Goal: Task Accomplishment & Management: Complete application form

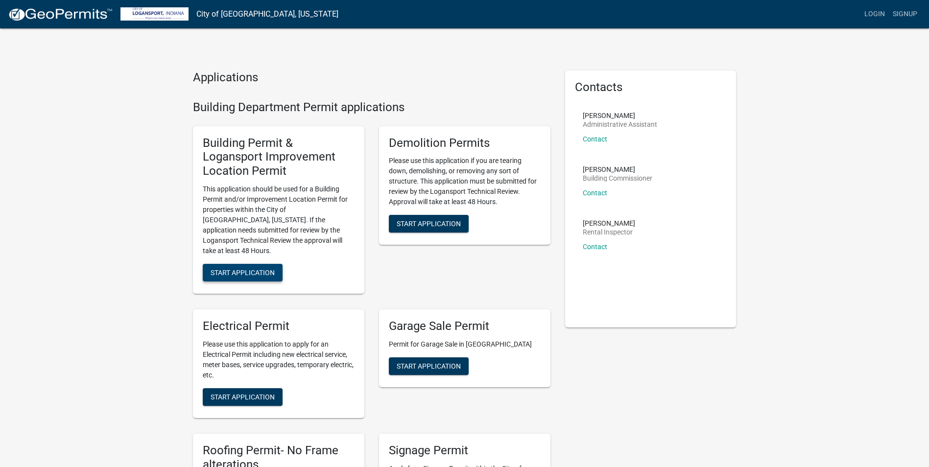
click at [249, 269] on span "Start Application" at bounding box center [243, 273] width 64 height 8
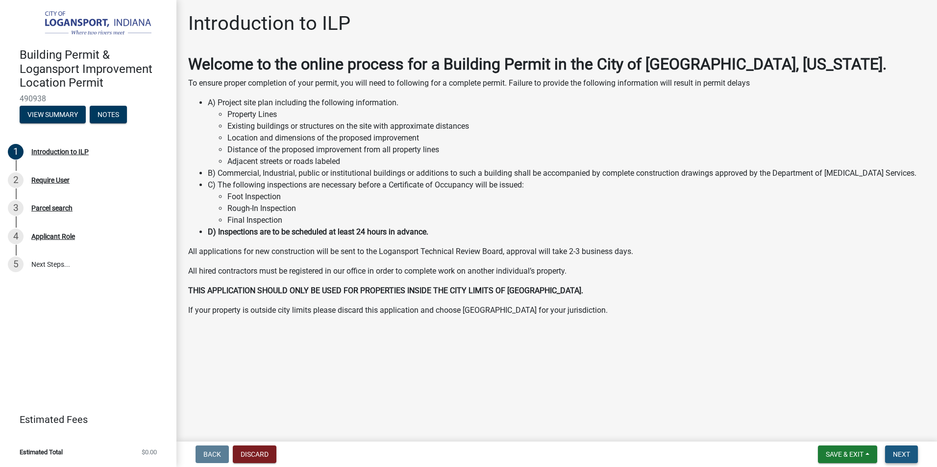
click at [913, 451] on button "Next" at bounding box center [901, 455] width 33 height 18
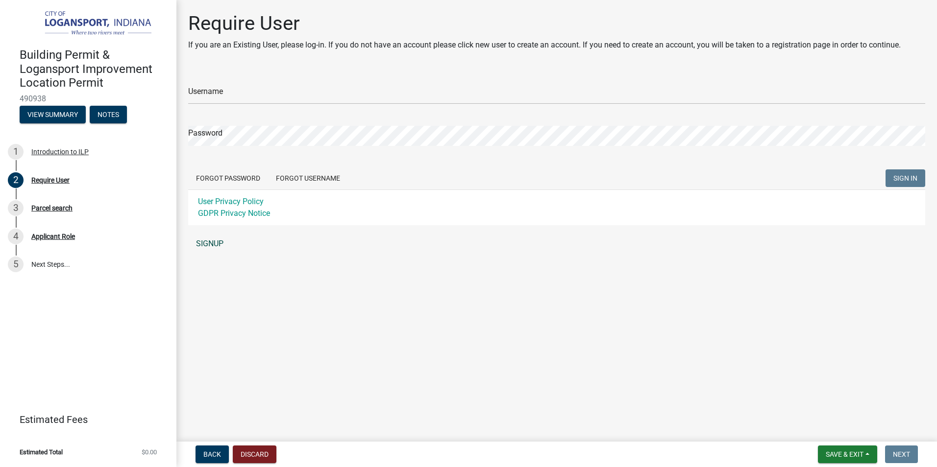
click at [210, 242] on link "SIGNUP" at bounding box center [556, 244] width 737 height 20
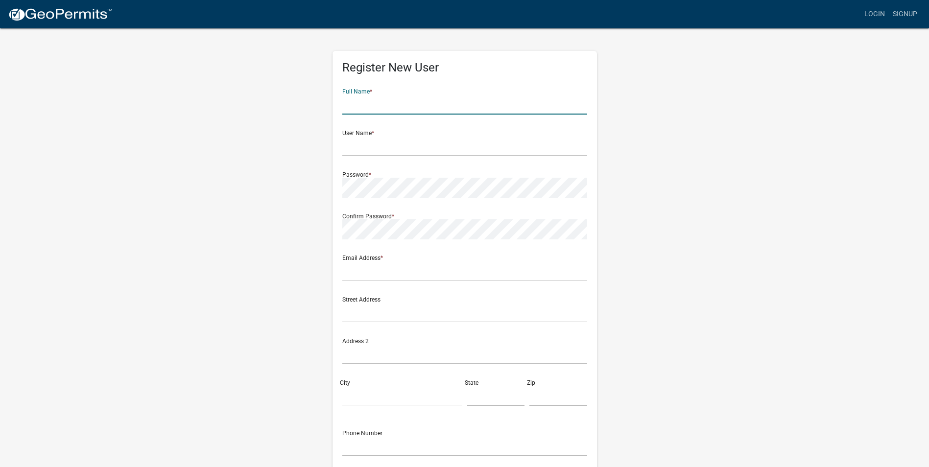
click at [398, 106] on input "text" at bounding box center [464, 105] width 245 height 20
type input "[PERSON_NAME] [PERSON_NAME]"
type input "[EMAIL_ADDRESS][DOMAIN_NAME]"
type input "[US_STATE]"
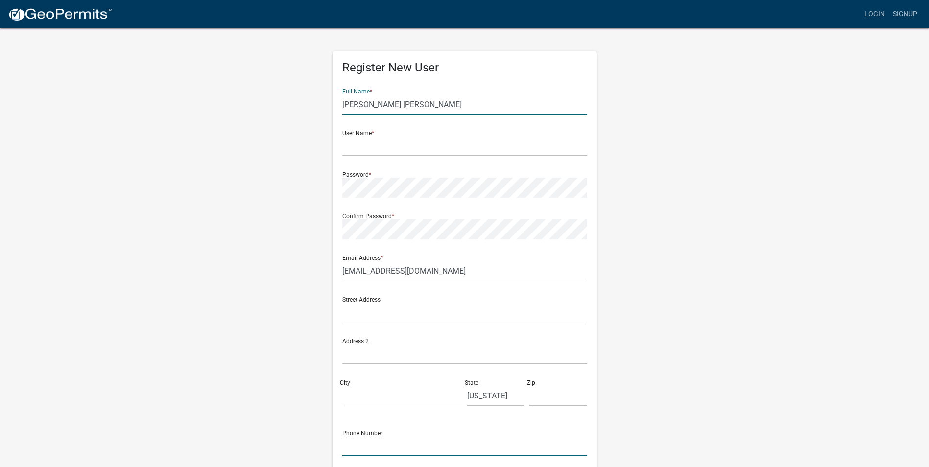
type input "5747020688"
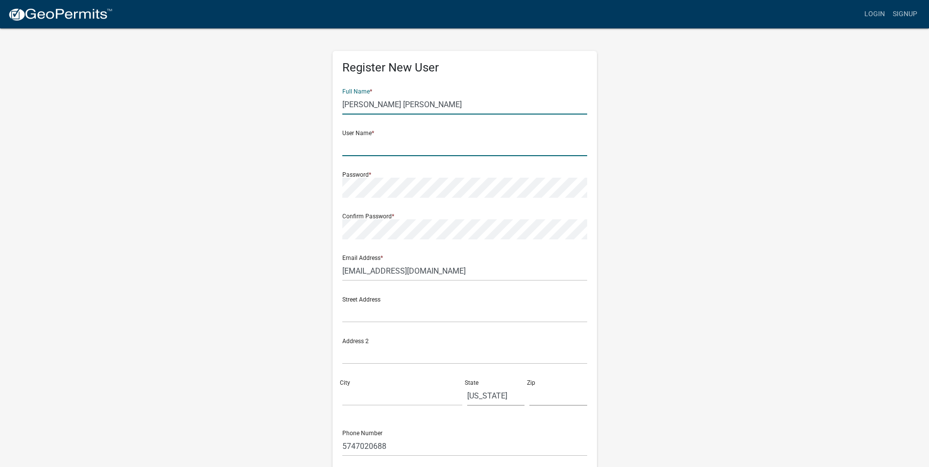
click at [375, 151] on input "text" at bounding box center [464, 146] width 245 height 20
type input "[PERSON_NAME].[PERSON_NAME]"
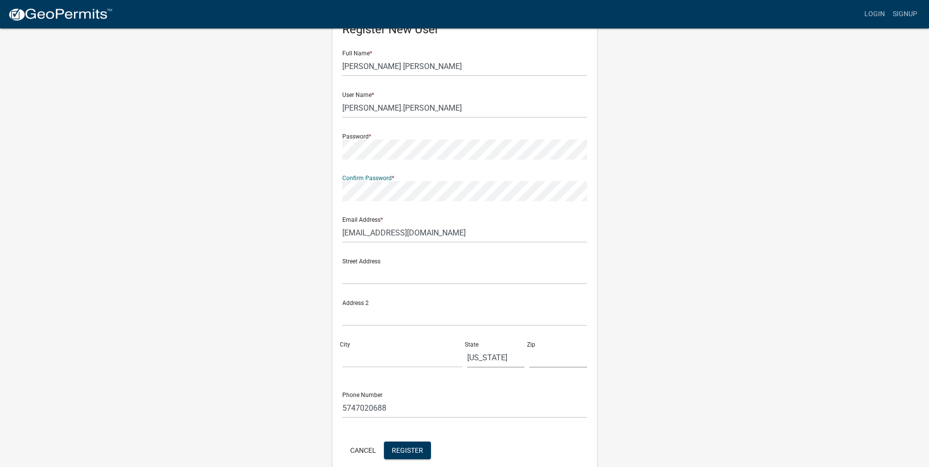
scroll to position [49, 0]
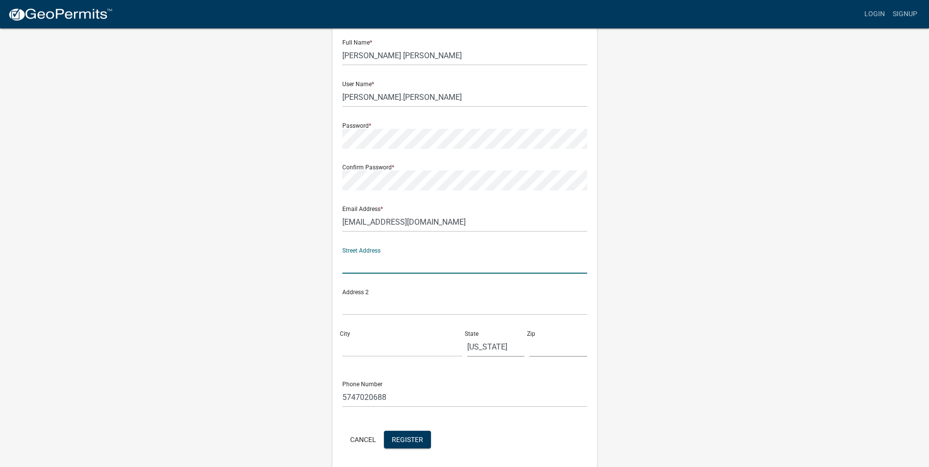
click at [374, 265] on input "text" at bounding box center [464, 264] width 245 height 20
type input "446 Bates St"
type input "Logansport"
type input "46947"
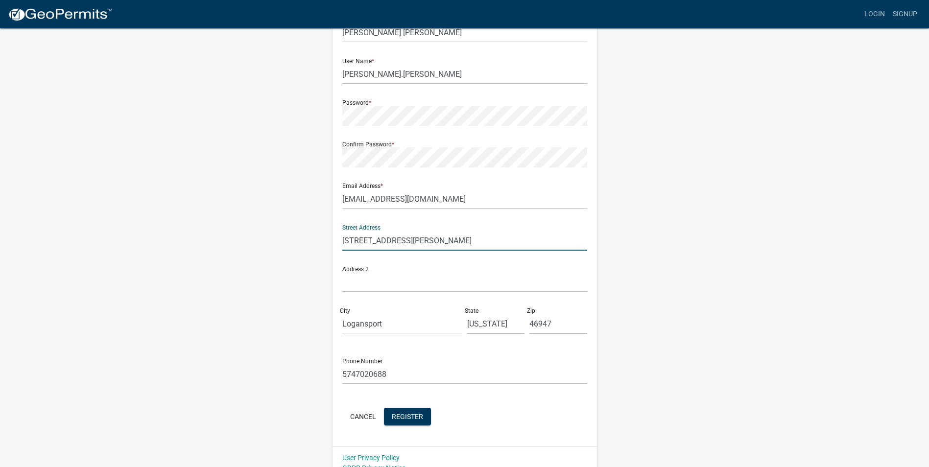
scroll to position [84, 0]
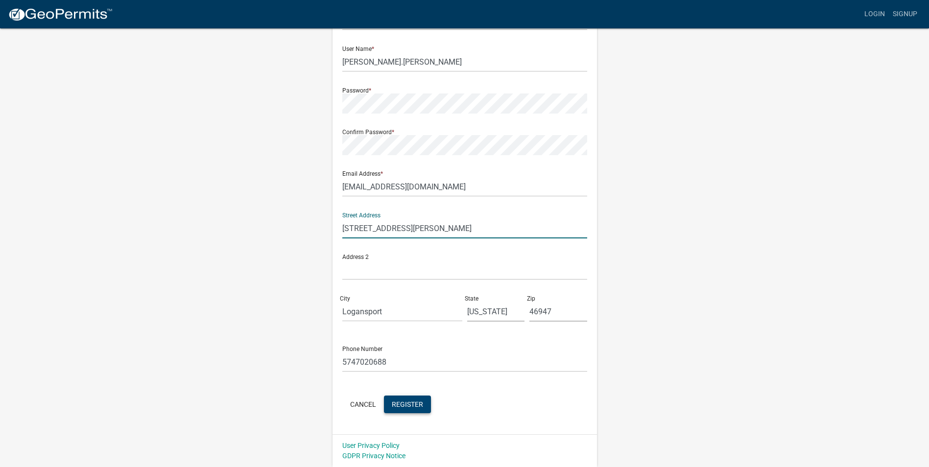
click at [404, 400] on button "Register" at bounding box center [407, 405] width 47 height 18
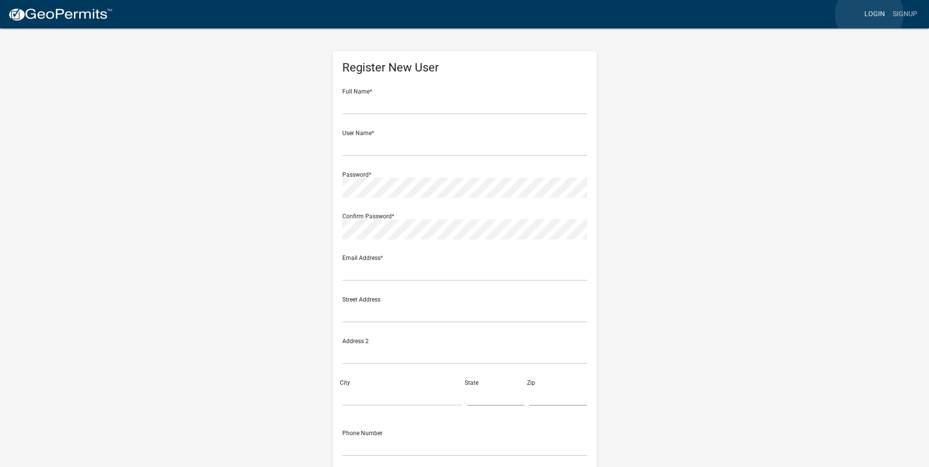
click at [870, 14] on link "Login" at bounding box center [875, 14] width 28 height 19
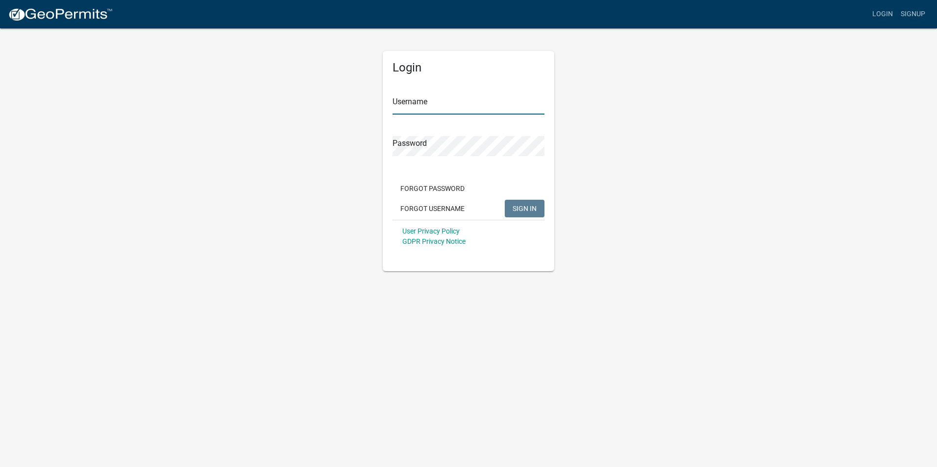
type input "[PERSON_NAME].[PERSON_NAME]"
click at [523, 209] on span "SIGN IN" at bounding box center [525, 208] width 24 height 8
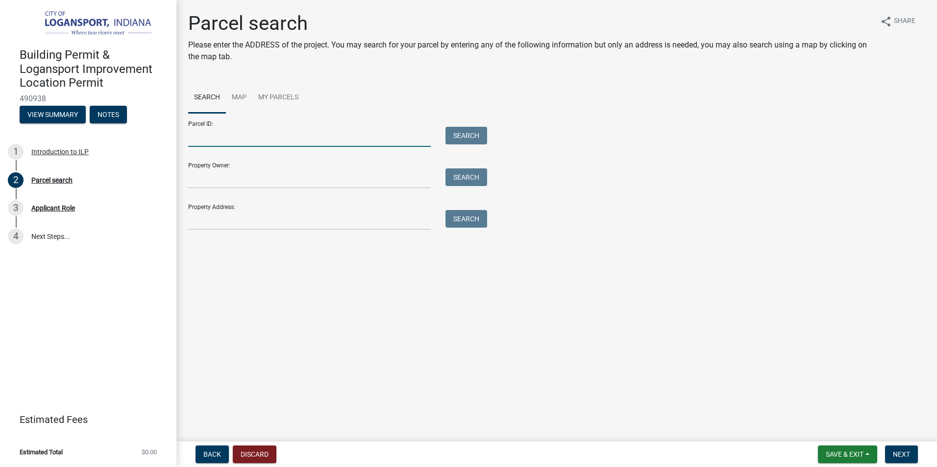
click at [225, 137] on input "Parcel ID:" at bounding box center [309, 137] width 243 height 20
click at [212, 178] on input "Property Owner:" at bounding box center [309, 179] width 243 height 20
type input "[PERSON_NAME] [PERSON_NAME]"
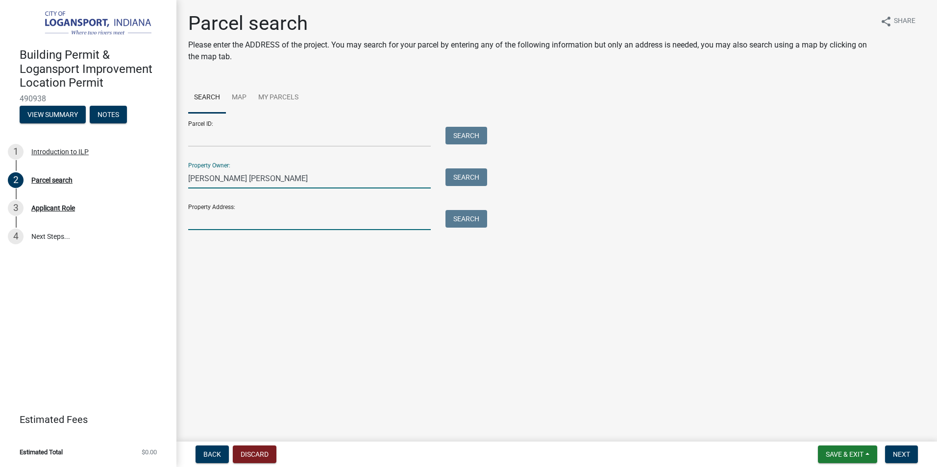
type input "[STREET_ADDRESS][PERSON_NAME]"
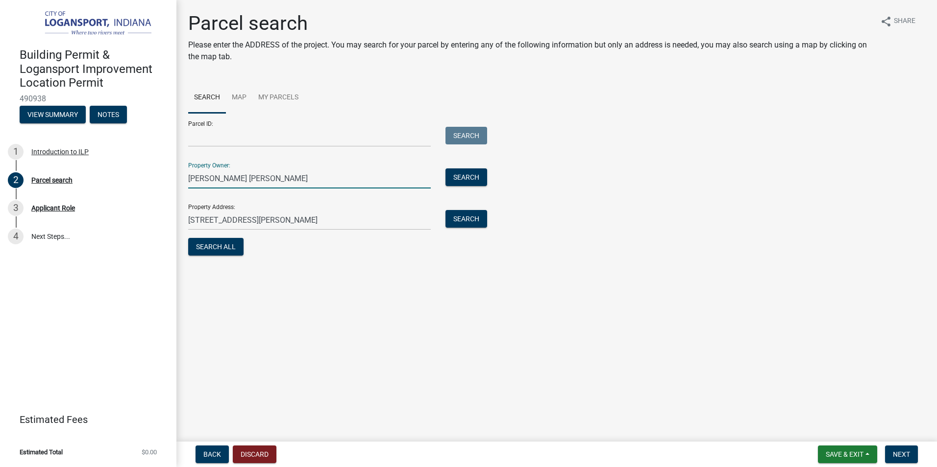
drag, startPoint x: 287, startPoint y: 177, endPoint x: 234, endPoint y: 178, distance: 52.9
click at [233, 178] on input "[PERSON_NAME] [PERSON_NAME]" at bounding box center [309, 179] width 243 height 20
type input "[PERSON_NAME]"
click at [346, 335] on main "Parcel search Please enter the ADDRESS of the project. You may search for your …" at bounding box center [556, 219] width 760 height 438
click at [228, 246] on button "Search All" at bounding box center [215, 247] width 55 height 18
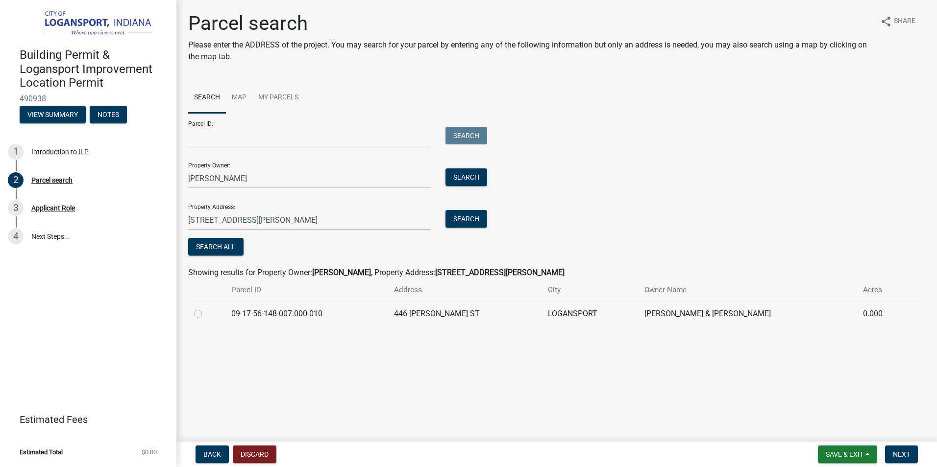
click at [206, 308] on label at bounding box center [206, 308] width 0 height 0
click at [206, 314] on input "radio" at bounding box center [209, 311] width 6 height 6
radio input "true"
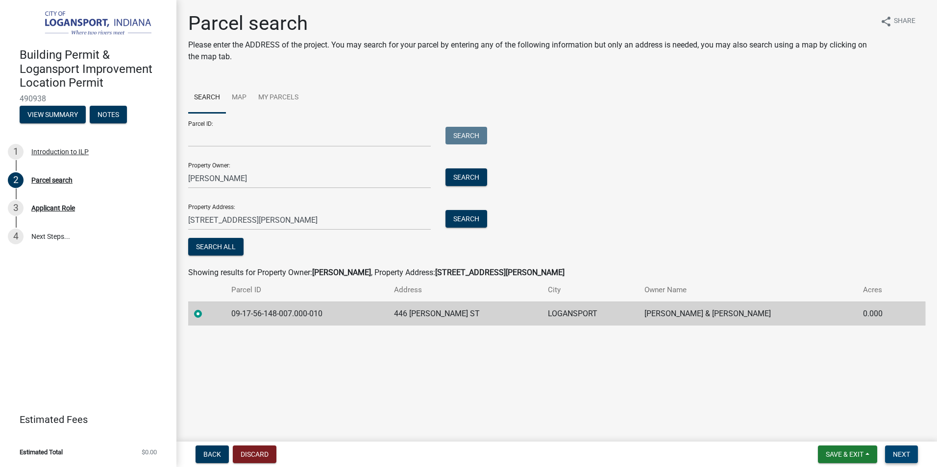
click at [897, 451] on span "Next" at bounding box center [901, 455] width 17 height 8
drag, startPoint x: 332, startPoint y: 311, endPoint x: 239, endPoint y: 312, distance: 92.6
click at [239, 312] on td "09-17-56-148-007.000-010" at bounding box center [306, 314] width 163 height 24
copy td "09-17-56-148-007.000-010"
click at [243, 138] on input "Parcel ID:" at bounding box center [309, 137] width 243 height 20
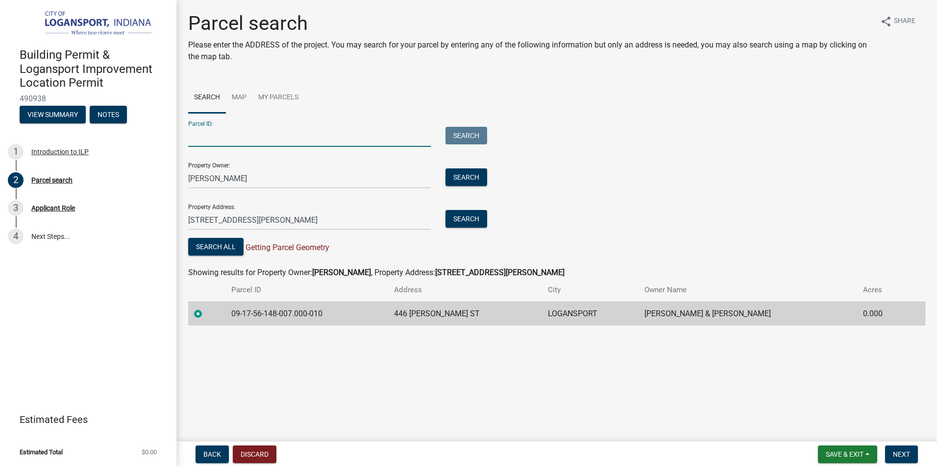
paste input "09-17-56-148-007.000-010"
type input "09-17-56-148-007.000-010"
click at [424, 386] on main "Parcel search Please enter the ADDRESS of the project. You may search for your …" at bounding box center [556, 219] width 760 height 438
click at [904, 453] on span "Next" at bounding box center [901, 455] width 17 height 8
click at [304, 381] on main "Parcel search Please enter the ADDRESS of the project. You may search for your …" at bounding box center [556, 219] width 760 height 438
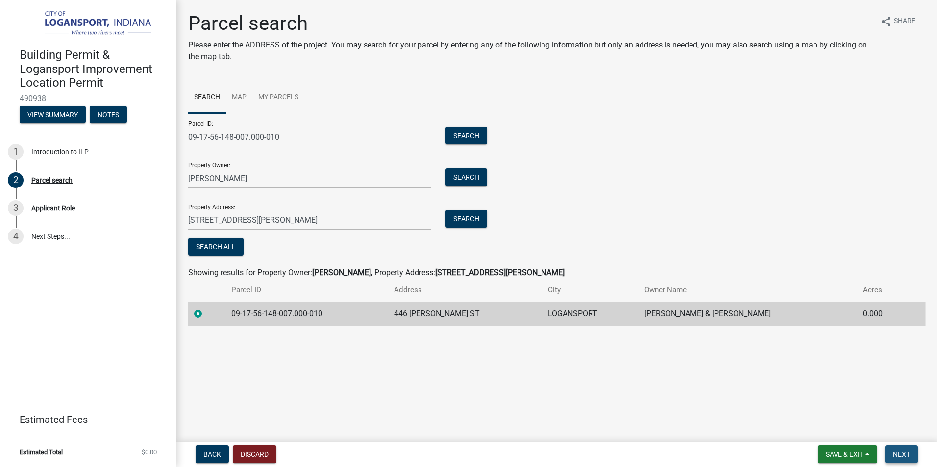
click at [907, 453] on span "Next" at bounding box center [901, 455] width 17 height 8
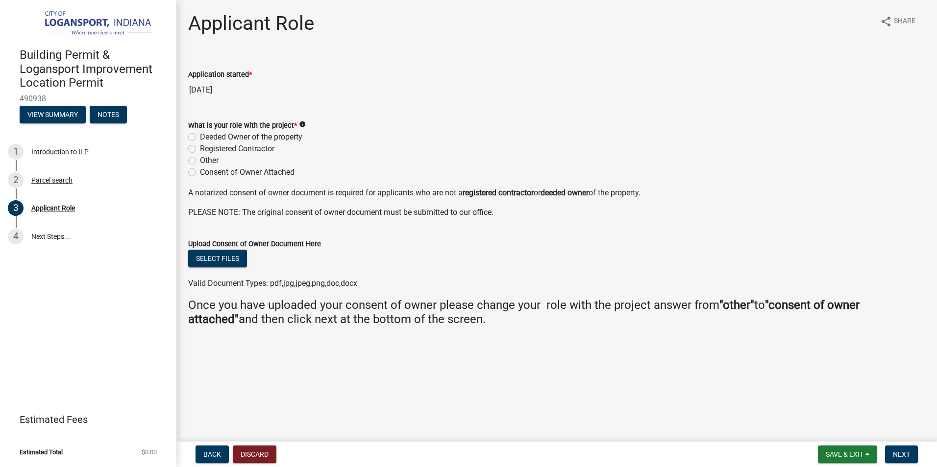
click at [200, 138] on label "Deeded Owner of the property" at bounding box center [251, 137] width 102 height 12
click at [200, 138] on input "Deeded Owner of the property" at bounding box center [203, 134] width 6 height 6
radio input "true"
click at [909, 455] on span "Next" at bounding box center [901, 455] width 17 height 8
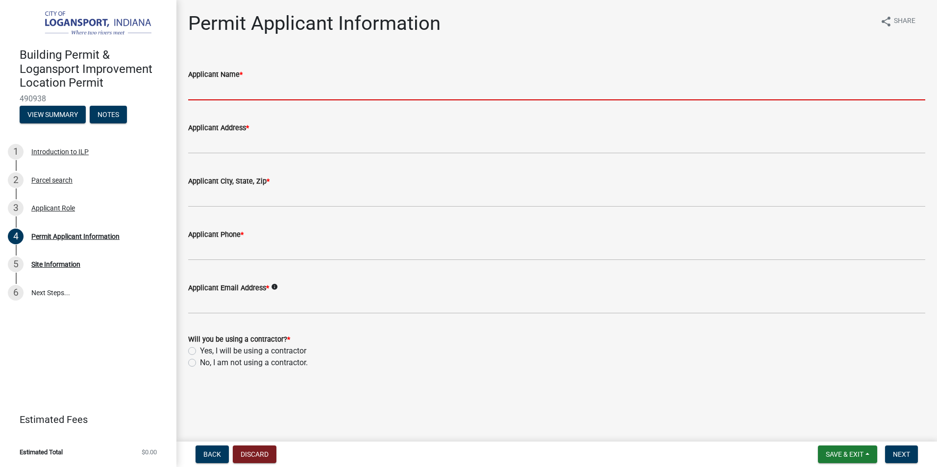
click at [219, 96] on input "Applicant Name *" at bounding box center [556, 90] width 737 height 20
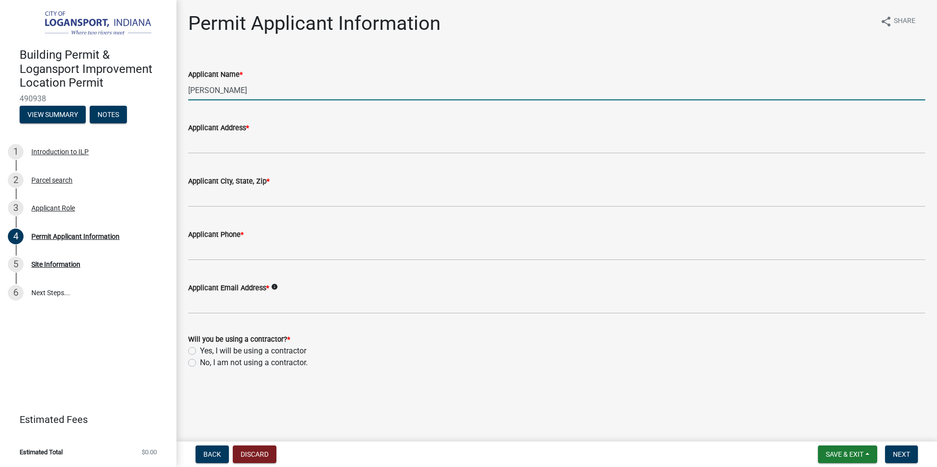
type input "Natalie Filbey"
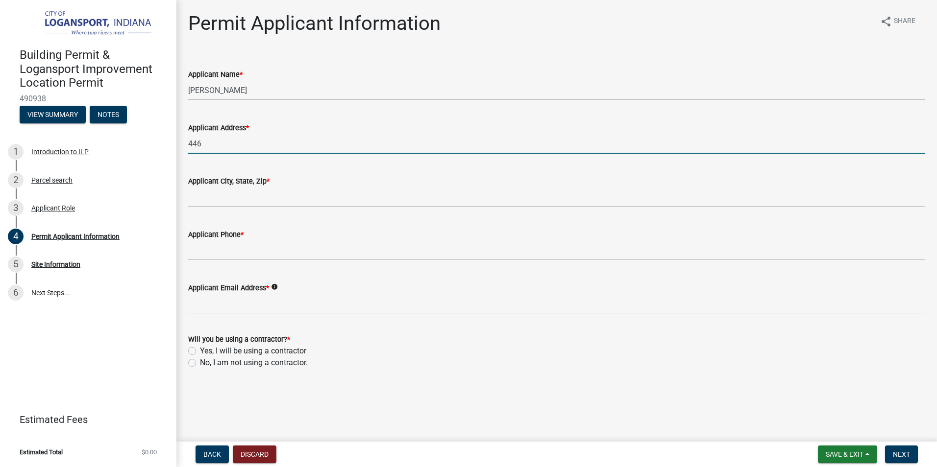
type input "446 Bates St"
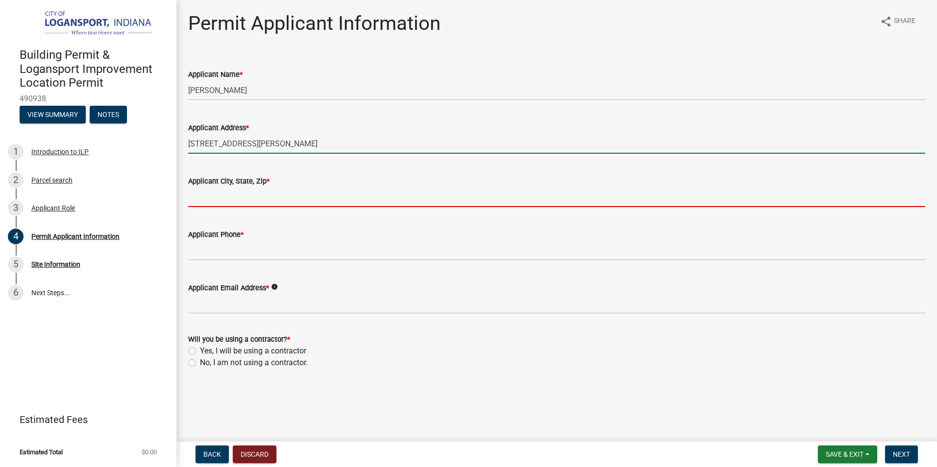
type input "Logansport"
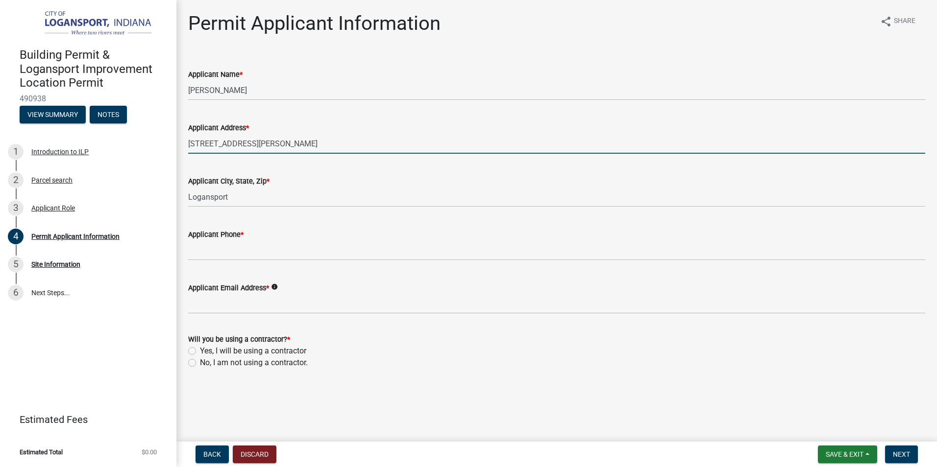
type input "5747020688"
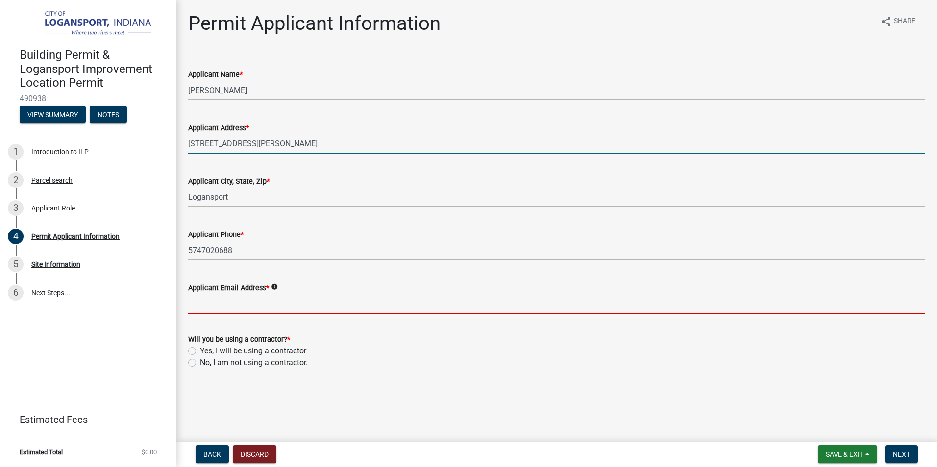
type input "nfilbey18@outlook.com"
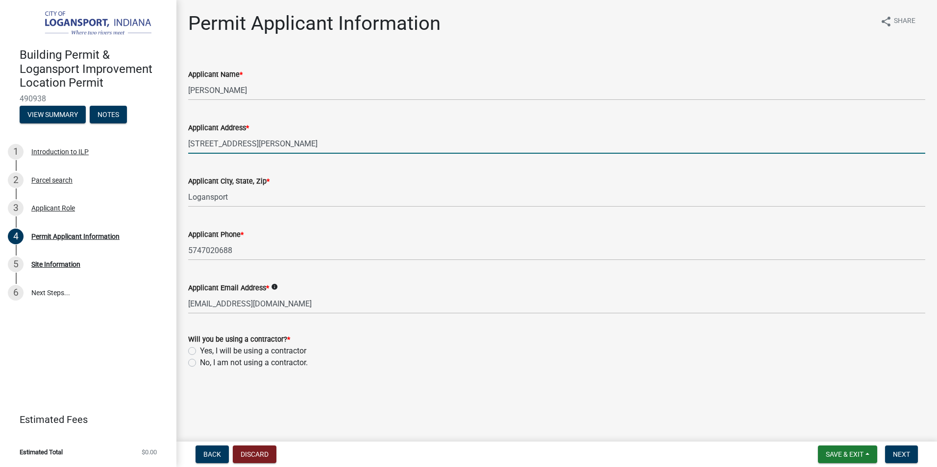
click at [200, 354] on label "Yes, I will be using a contractor" at bounding box center [253, 351] width 106 height 12
click at [200, 352] on input "Yes, I will be using a contractor" at bounding box center [203, 348] width 6 height 6
radio input "true"
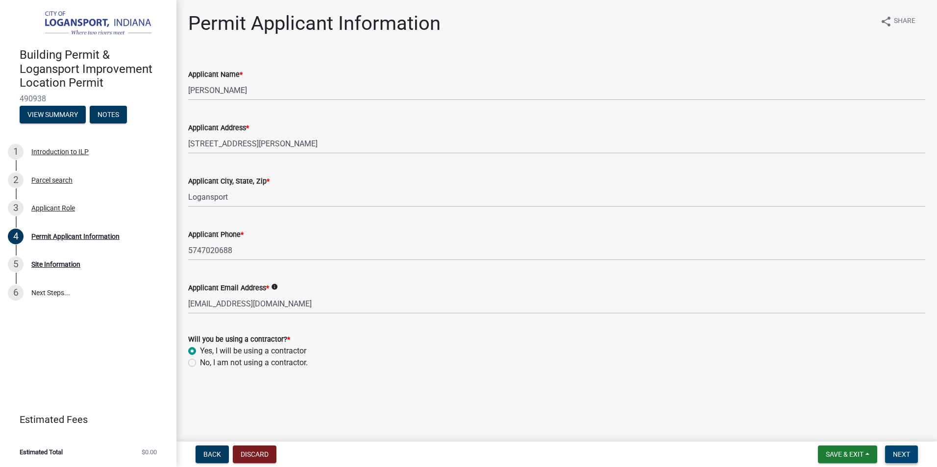
click at [902, 452] on span "Next" at bounding box center [901, 455] width 17 height 8
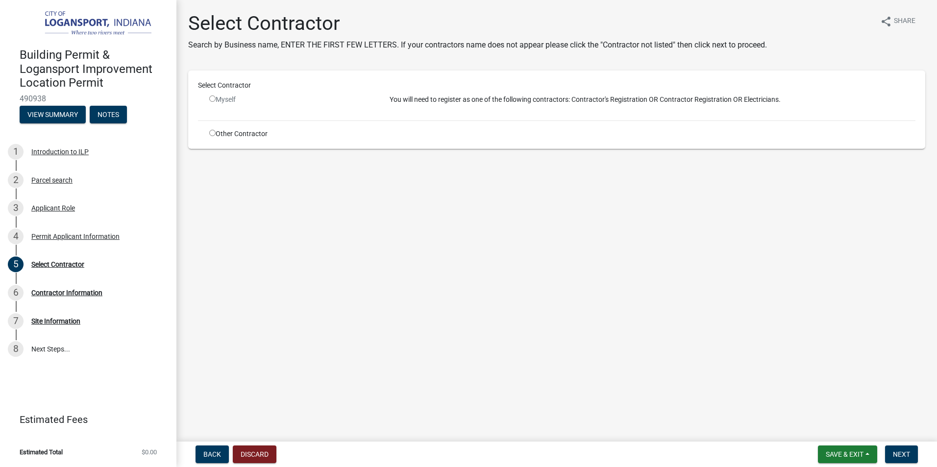
click at [210, 133] on input "radio" at bounding box center [212, 133] width 6 height 6
radio input "true"
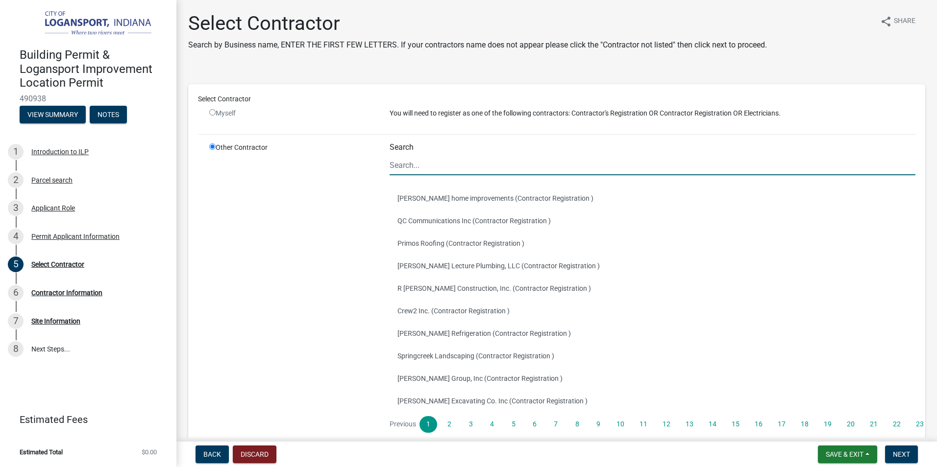
click at [423, 168] on input "Search" at bounding box center [653, 165] width 526 height 20
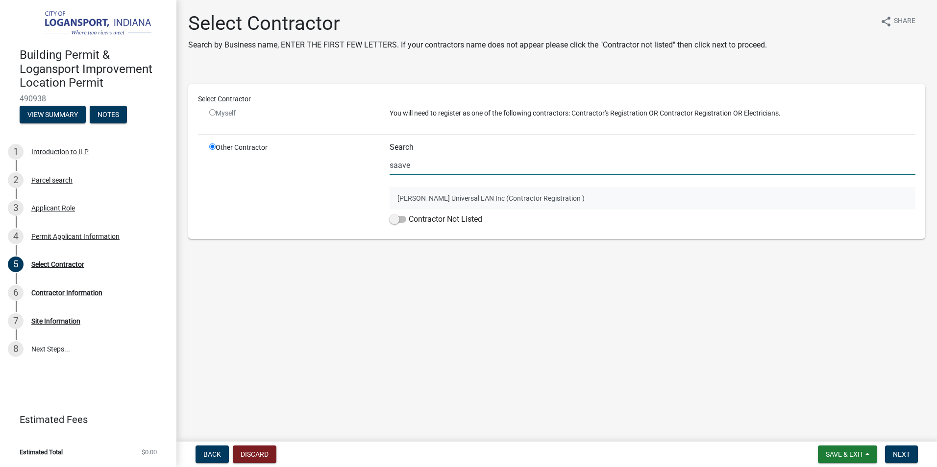
type input "saave"
click at [479, 197] on button "Saavedra Universal LAN Inc (Contractor Registration )" at bounding box center [653, 198] width 526 height 23
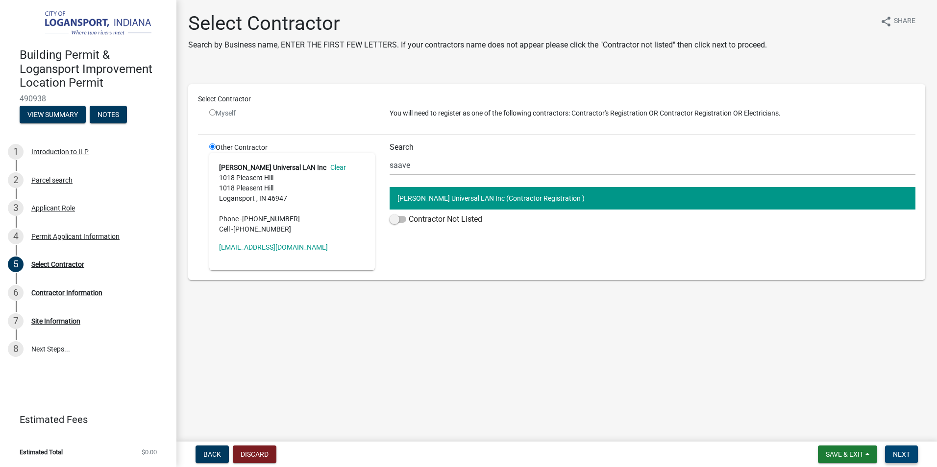
click at [904, 451] on span "Next" at bounding box center [901, 455] width 17 height 8
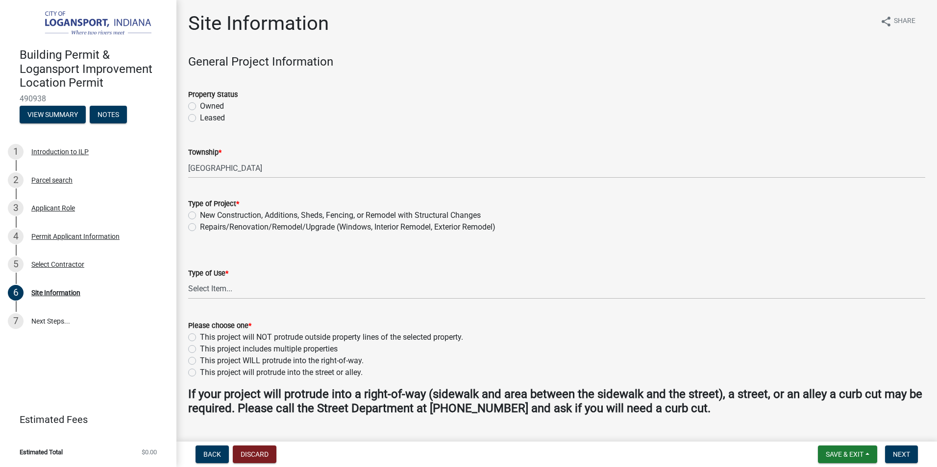
click at [200, 107] on label "Owned" at bounding box center [212, 106] width 24 height 12
click at [200, 107] on input "Owned" at bounding box center [203, 103] width 6 height 6
radio input "true"
click at [221, 228] on label "Repairs/Renovation/Remodel/Upgrade (Windows, Interior Remodel, Exterior Remodel)" at bounding box center [347, 227] width 295 height 12
click at [206, 228] on input "Repairs/Renovation/Remodel/Upgrade (Windows, Interior Remodel, Exterior Remodel)" at bounding box center [203, 224] width 6 height 6
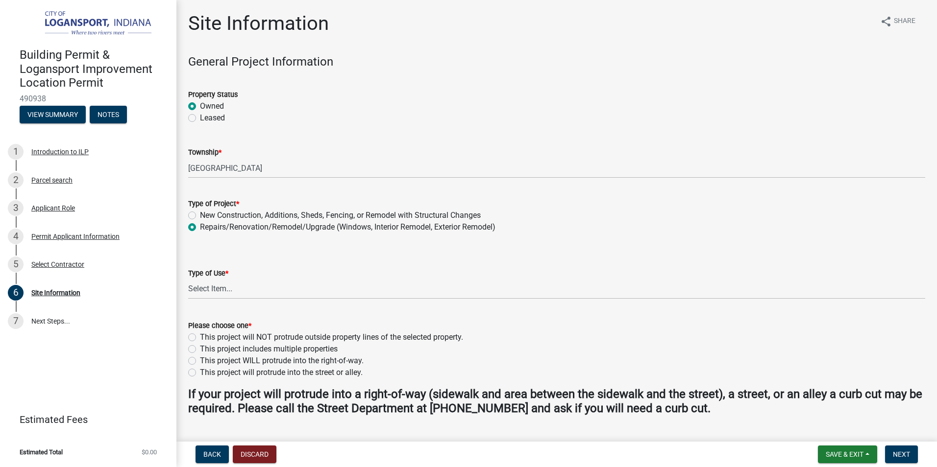
radio input "true"
click at [212, 215] on label "New Construction, Additions, Sheds, Fencing, or Remodel with Structural Changes" at bounding box center [340, 216] width 281 height 12
click at [206, 215] on input "New Construction, Additions, Sheds, Fencing, or Remodel with Structural Changes" at bounding box center [203, 213] width 6 height 6
radio input "true"
click at [234, 289] on select "Select Item... Residential Commercial/Industrial Agricultural Public/Semi Public" at bounding box center [556, 289] width 737 height 20
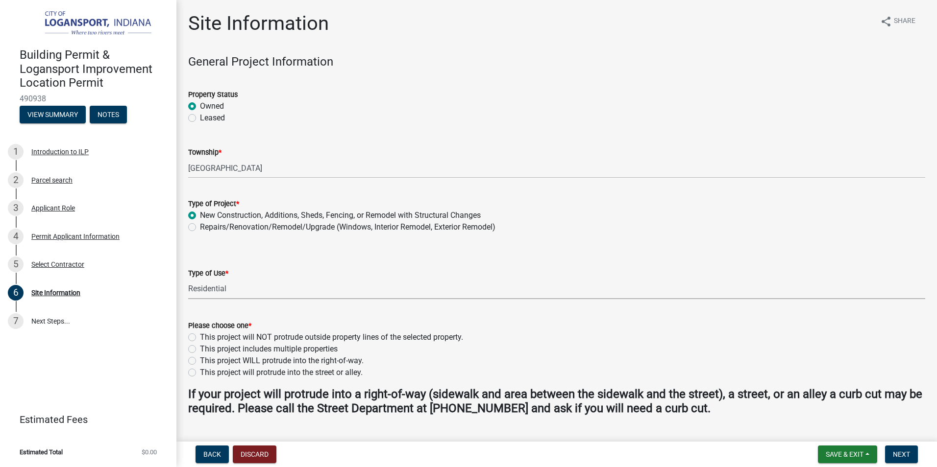
click at [188, 279] on select "Select Item... Residential Commercial/Industrial Agricultural Public/Semi Public" at bounding box center [556, 289] width 737 height 20
select select "62802869-e470-474a-8a4c-8dbe1ccdd5ac"
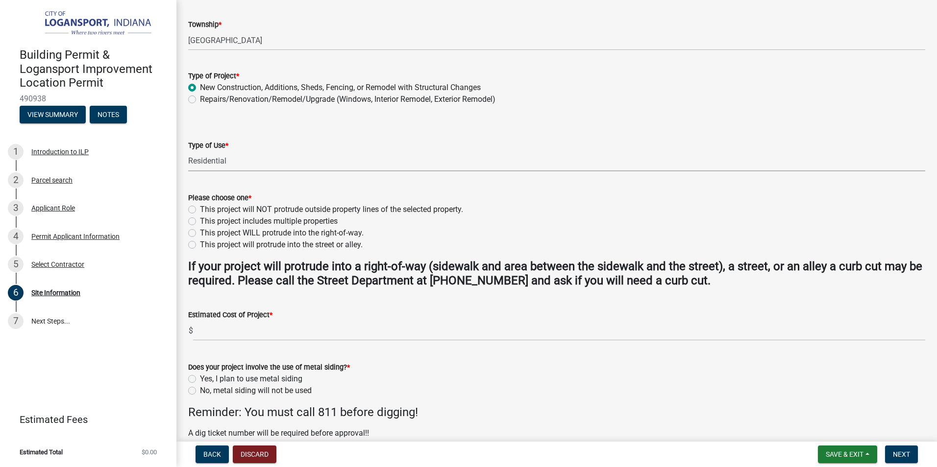
scroll to position [147, 0]
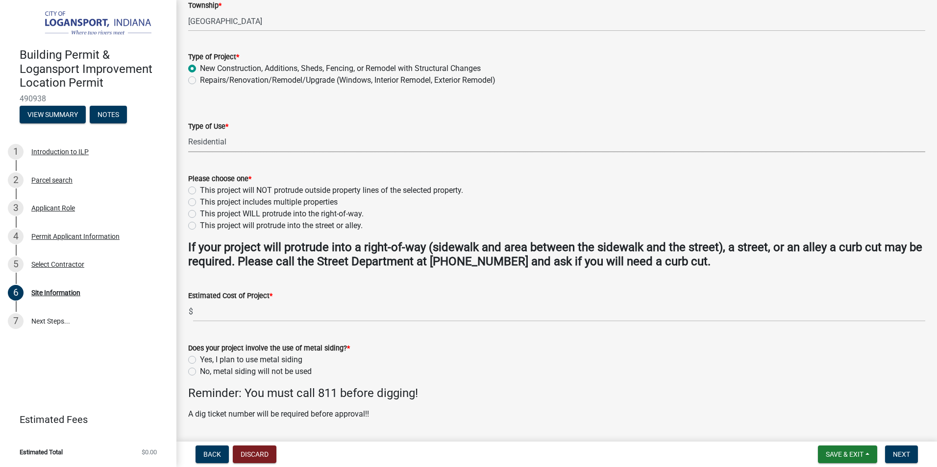
click at [361, 192] on label "This project will NOT protrude outside property lines of the selected property." at bounding box center [331, 191] width 263 height 12
click at [206, 191] on input "This project will NOT protrude outside property lines of the selected property." at bounding box center [203, 188] width 6 height 6
radio input "true"
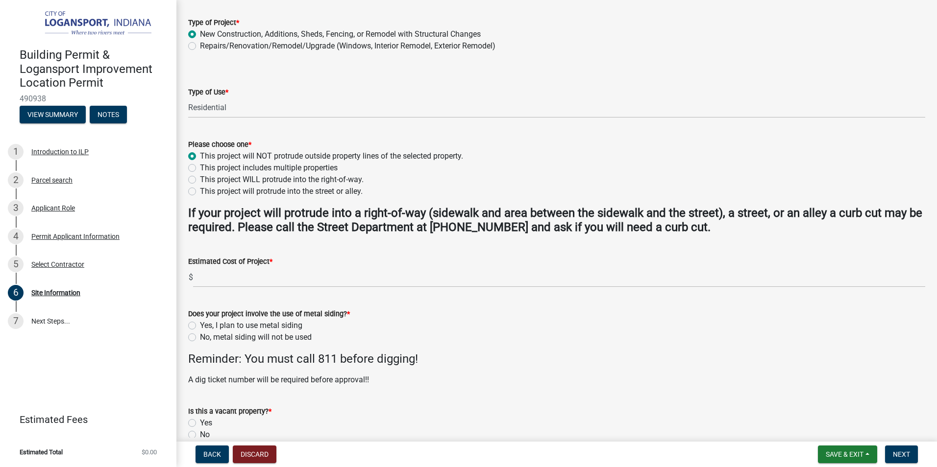
scroll to position [196, 0]
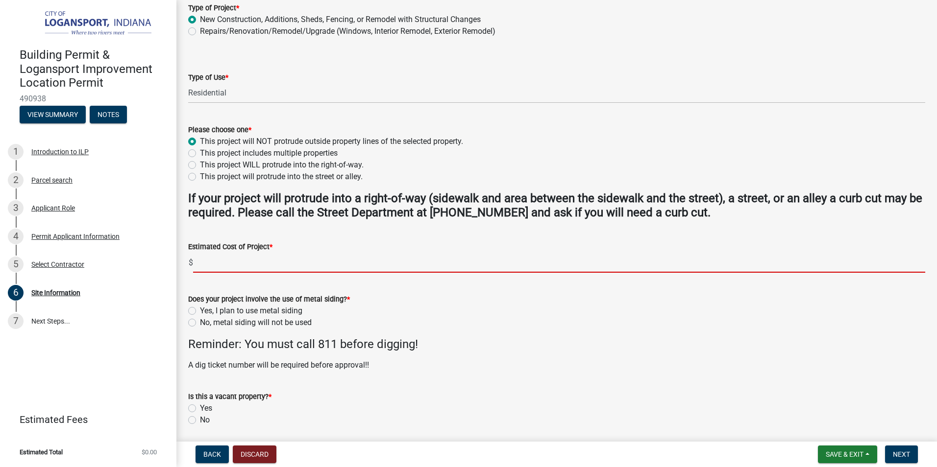
click at [216, 267] on input "text" at bounding box center [559, 263] width 732 height 20
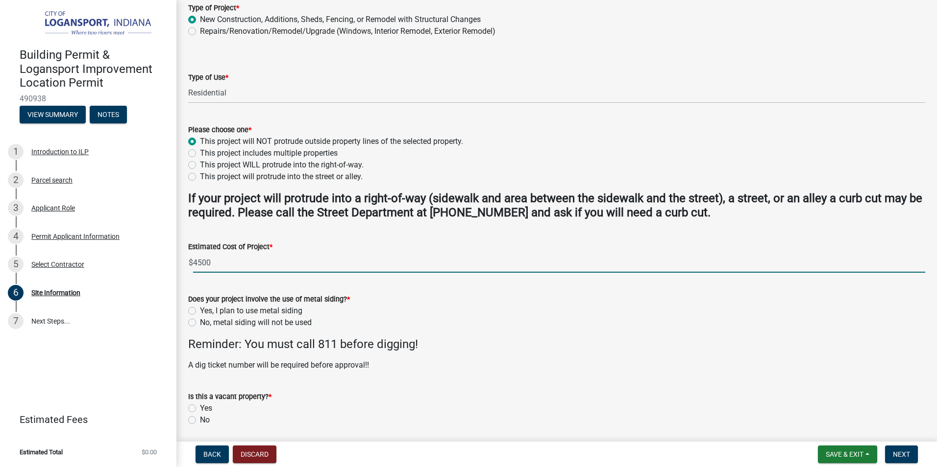
type input "4500"
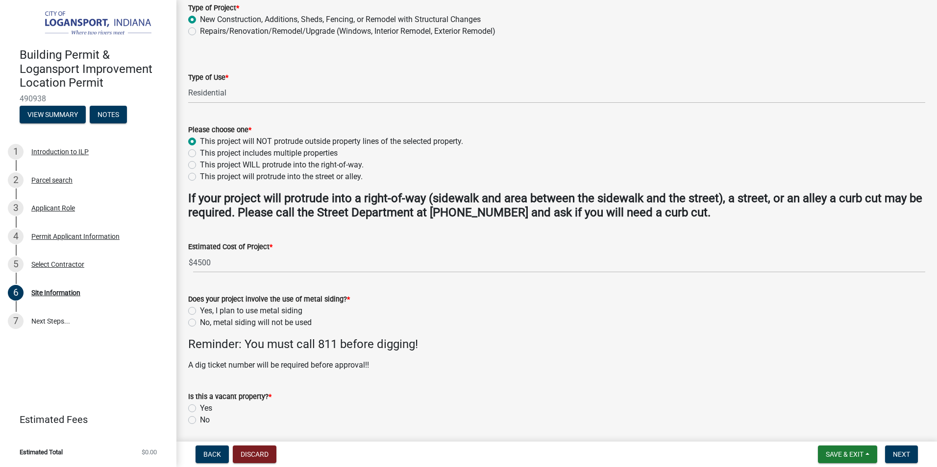
click at [222, 323] on label "No, metal siding will not be used" at bounding box center [256, 323] width 112 height 12
click at [206, 323] on input "No, metal siding will not be used" at bounding box center [203, 320] width 6 height 6
radio input "true"
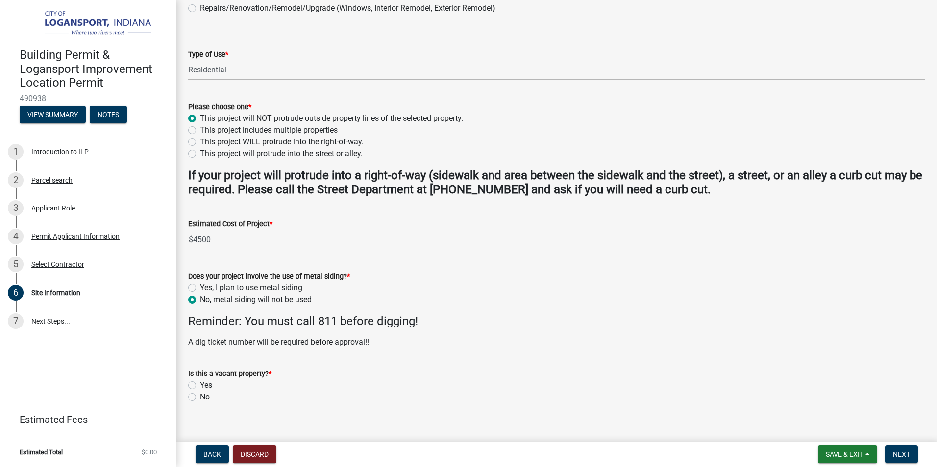
scroll to position [231, 0]
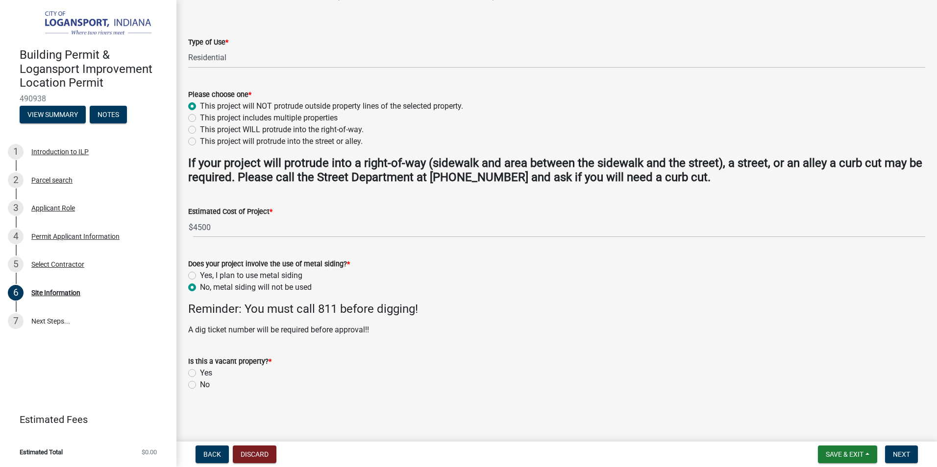
click at [235, 332] on p "A dig ticket number will be required before approval!!" at bounding box center [556, 330] width 737 height 12
click at [252, 343] on wm-data-entity-input "A dig ticket number will be required before approval!!" at bounding box center [556, 334] width 737 height 20
click at [375, 335] on p "A dig ticket number will be required before approval!!" at bounding box center [556, 330] width 737 height 12
click at [375, 329] on p "A dig ticket number will be required before approval!!" at bounding box center [556, 330] width 737 height 12
click at [365, 328] on p "A dig ticket number will be required before approval!!" at bounding box center [556, 330] width 737 height 12
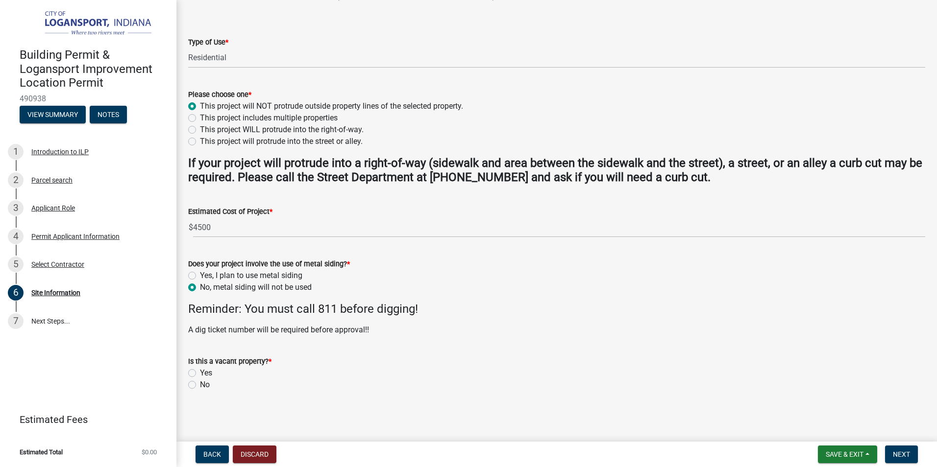
click at [200, 385] on label "No" at bounding box center [205, 385] width 10 height 12
click at [200, 385] on input "No" at bounding box center [203, 382] width 6 height 6
radio input "true"
click at [903, 453] on span "Next" at bounding box center [901, 455] width 17 height 8
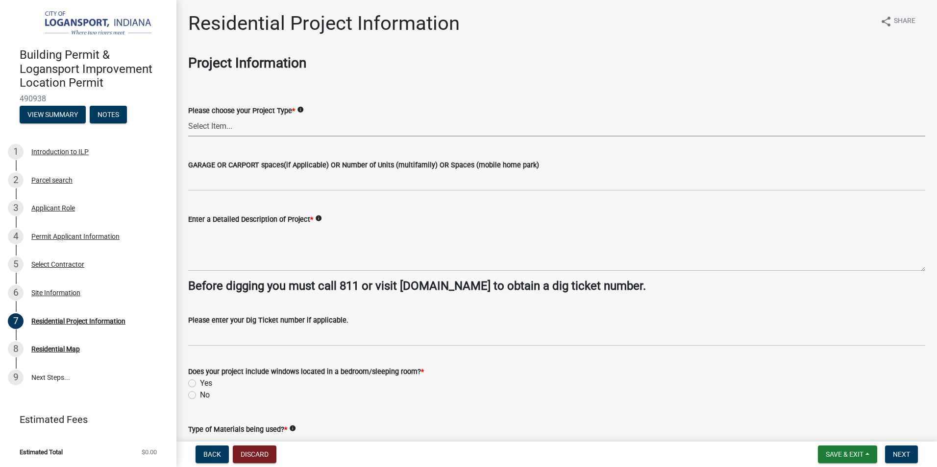
click at [227, 128] on select "Select Item... Single Family Pole Barn Home Multi Family Addition to Dwelling(a…" at bounding box center [556, 127] width 737 height 20
click at [188, 117] on select "Select Item... Single Family Pole Barn Home Multi Family Addition to Dwelling(a…" at bounding box center [556, 127] width 737 height 20
select select "b8a7655a-e911-4aac-a321-69e5bfba2fef"
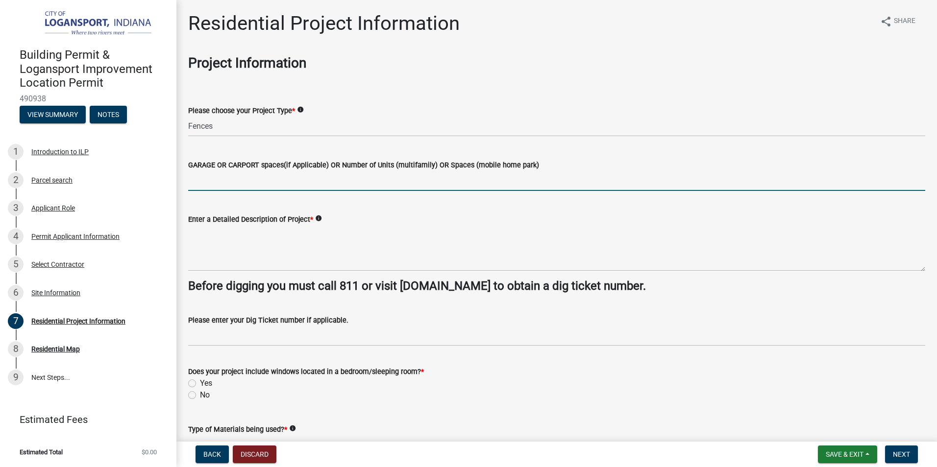
click at [216, 185] on input "text" at bounding box center [556, 181] width 737 height 20
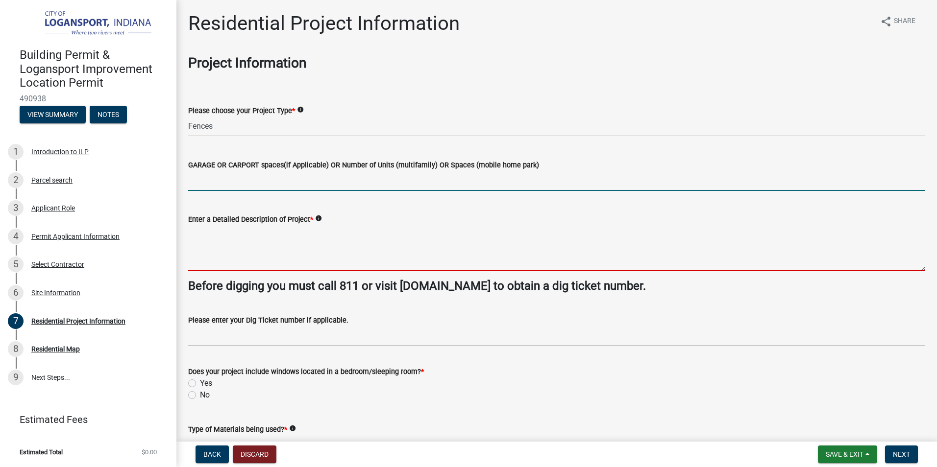
click at [220, 258] on textarea "Enter a Detailed Description of Project *" at bounding box center [556, 248] width 737 height 46
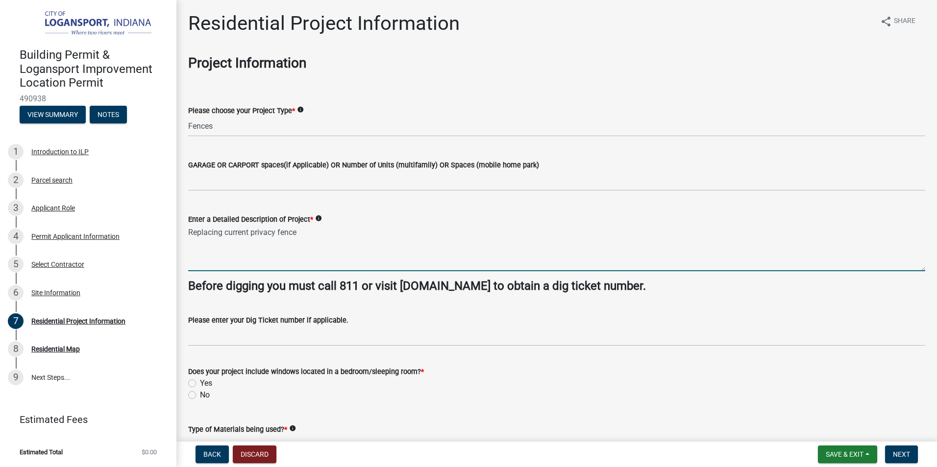
type textarea "Replacing current privacy fence"
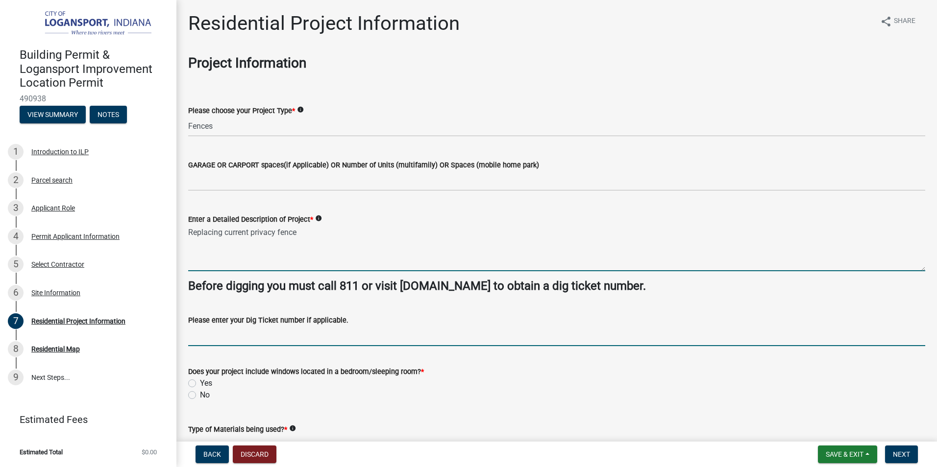
click at [230, 337] on input "Please enter your Dig Ticket number if applicable." at bounding box center [556, 336] width 737 height 20
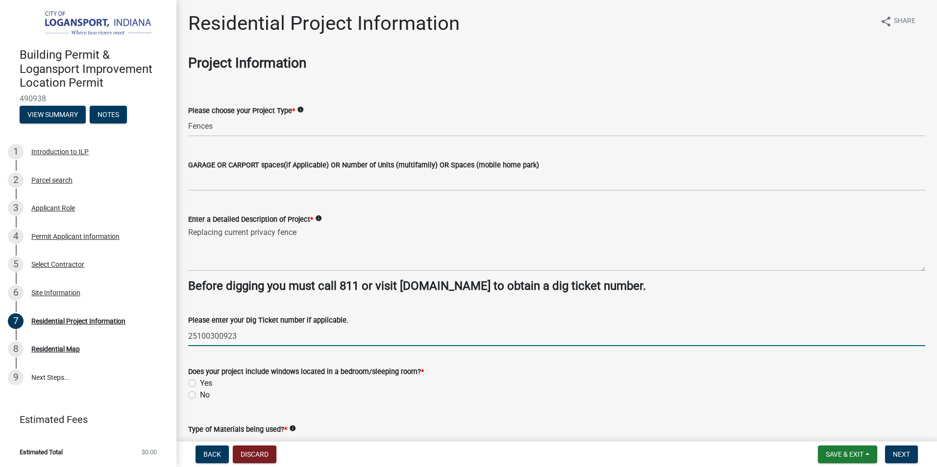
type input "25100300923"
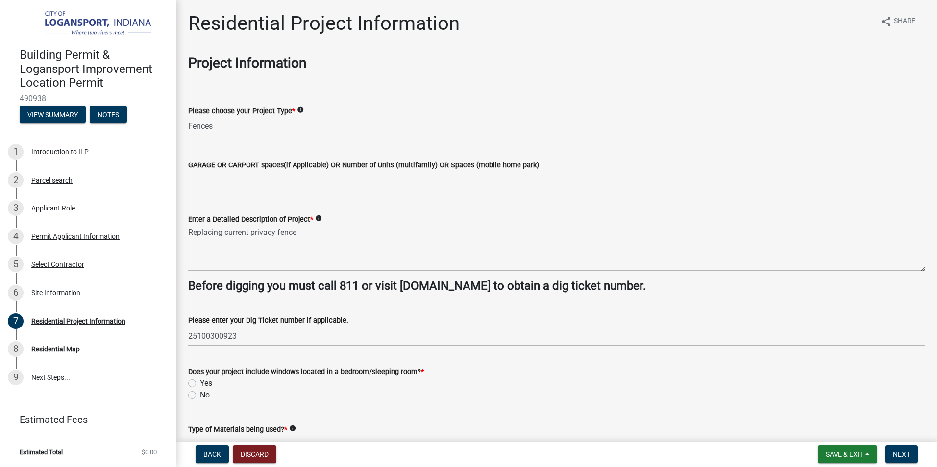
click at [223, 360] on form "Does your project include windows located in a bedroom/sleeping room? * Yes No" at bounding box center [556, 377] width 737 height 47
click at [223, 359] on form "Does your project include windows located in a bedroom/sleeping room? * Yes No" at bounding box center [556, 377] width 737 height 47
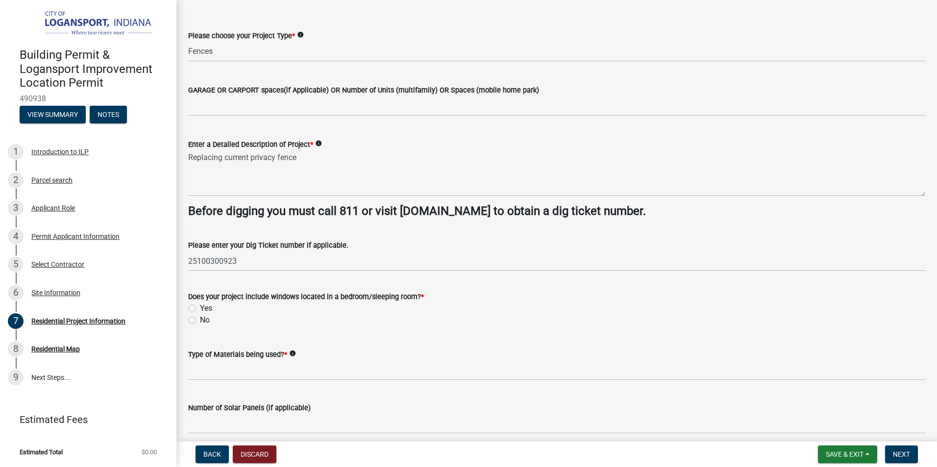
scroll to position [147, 0]
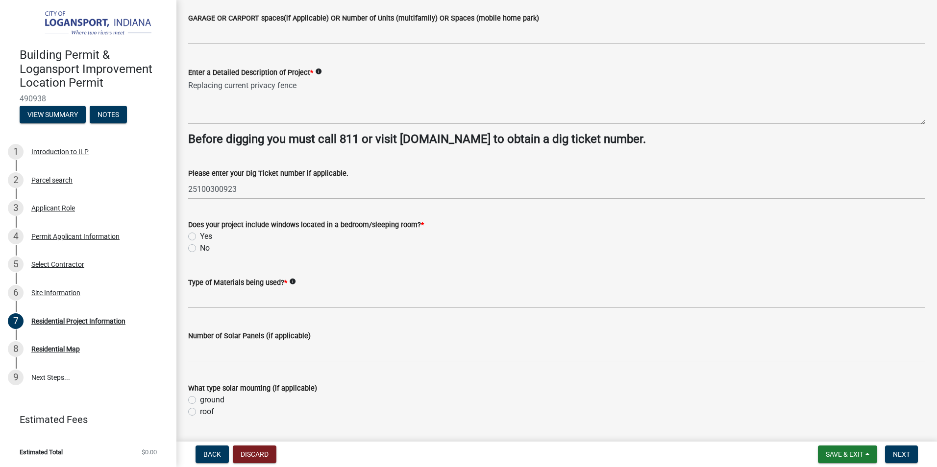
click at [200, 249] on label "No" at bounding box center [205, 249] width 10 height 12
click at [200, 249] on input "No" at bounding box center [203, 246] width 6 height 6
radio input "true"
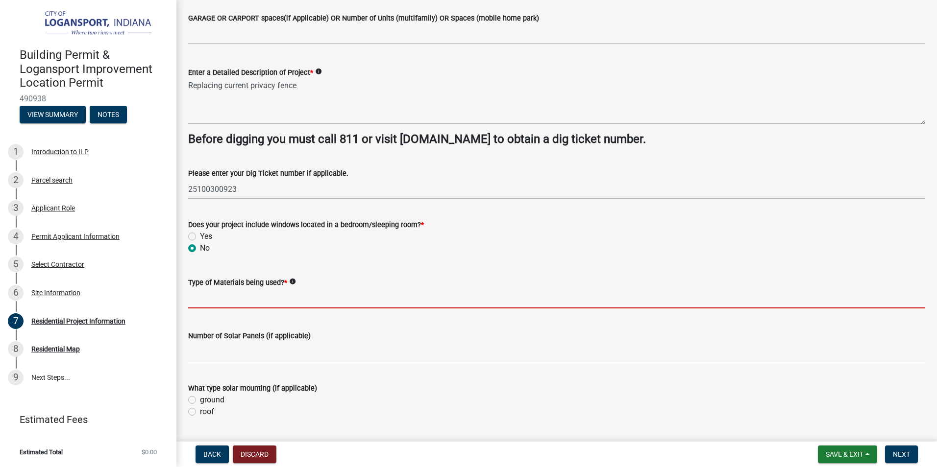
click at [231, 303] on input "Type of Materials being used? *" at bounding box center [556, 299] width 737 height 20
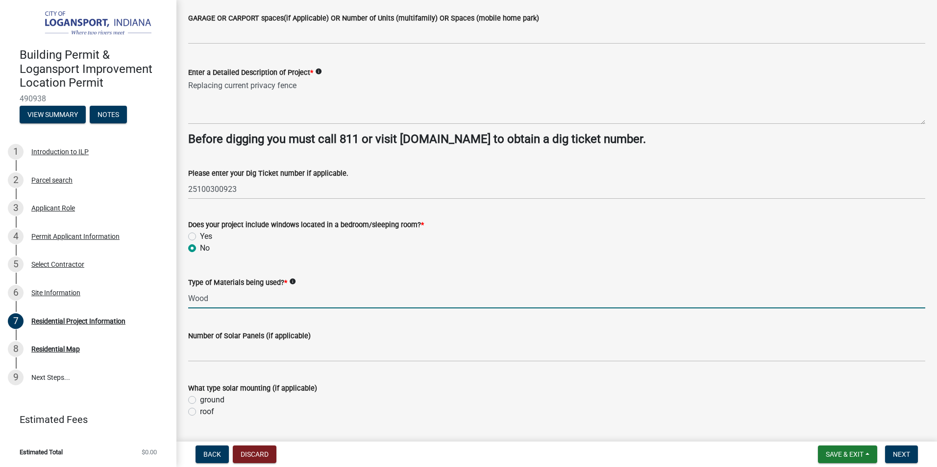
type input "Wood"
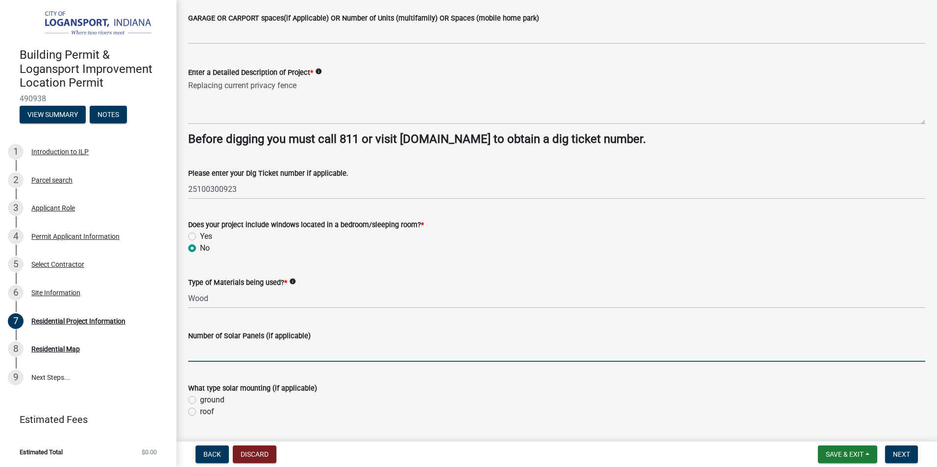
click at [227, 358] on input "text" at bounding box center [556, 352] width 737 height 20
type input "0"
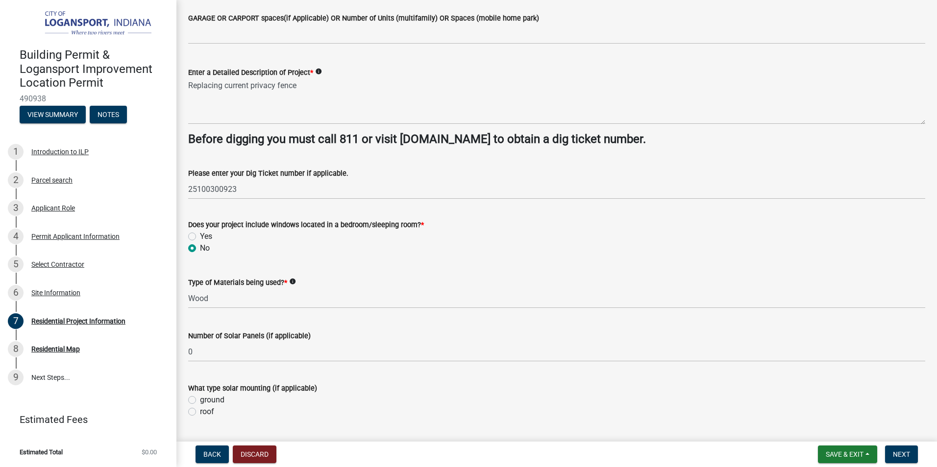
click at [266, 381] on form "What type solar mounting (if applicable) ground roof" at bounding box center [556, 394] width 737 height 47
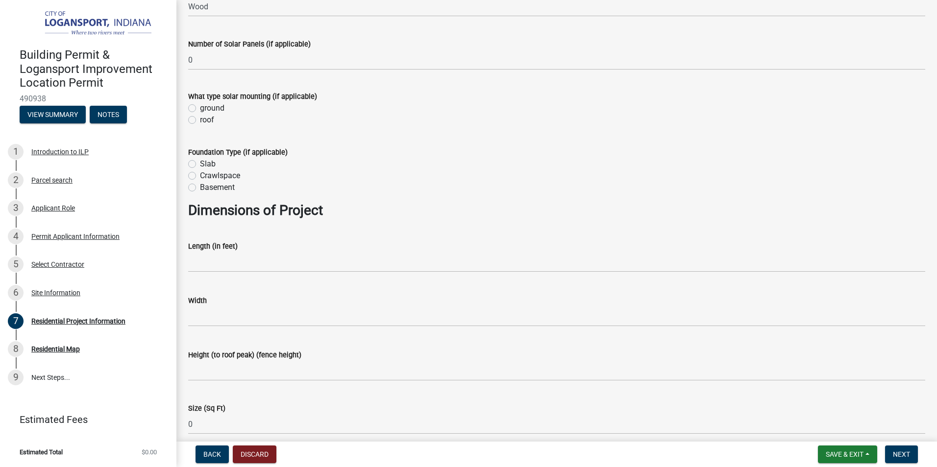
scroll to position [441, 0]
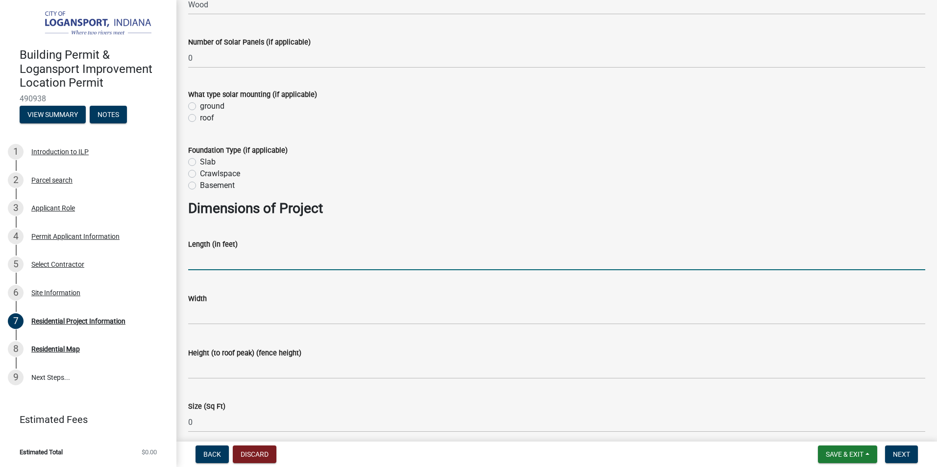
click at [222, 263] on input "text" at bounding box center [556, 260] width 737 height 20
type input "145"
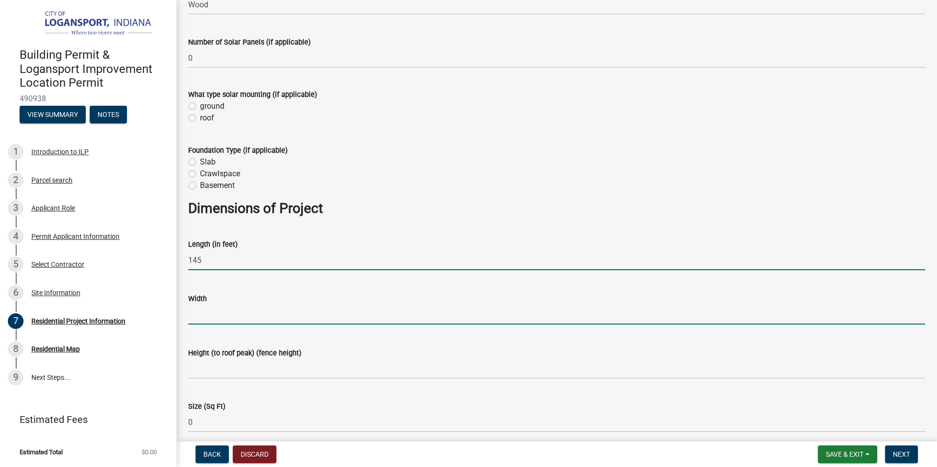
click at [211, 318] on input "text" at bounding box center [556, 315] width 737 height 20
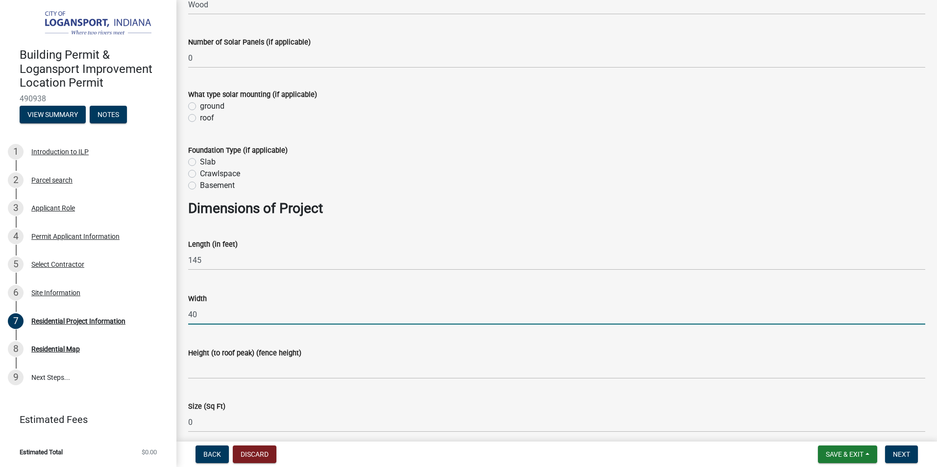
type input "40"
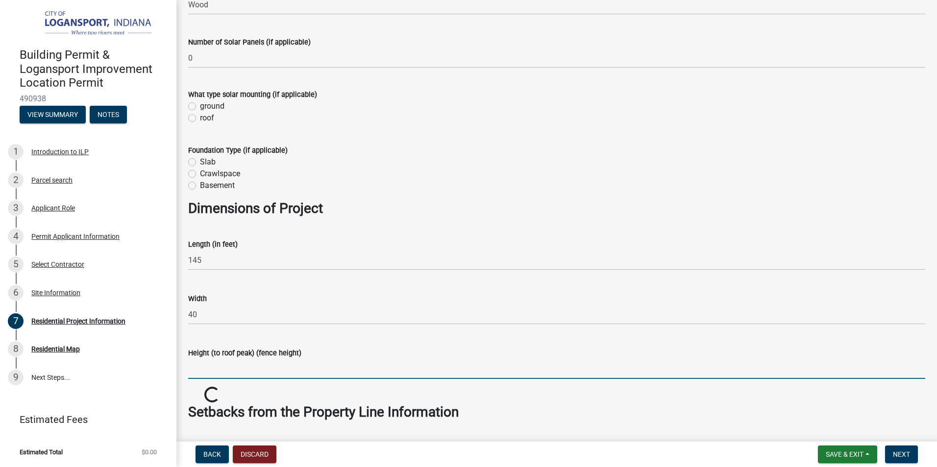
click at [233, 371] on input "Height (to roof peak) (fence height)" at bounding box center [556, 369] width 737 height 20
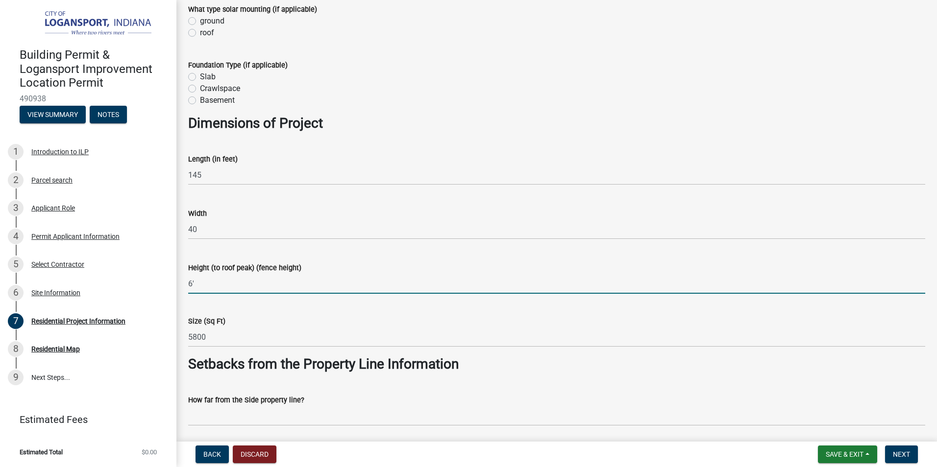
scroll to position [588, 0]
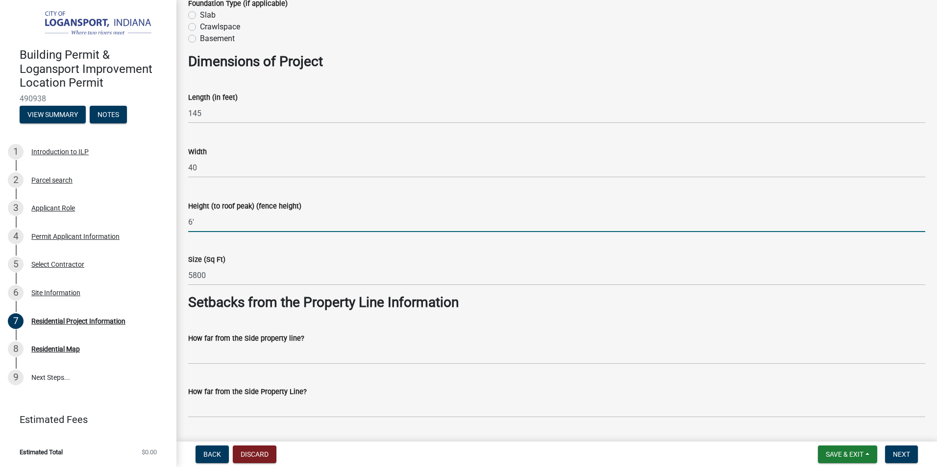
type input "6'"
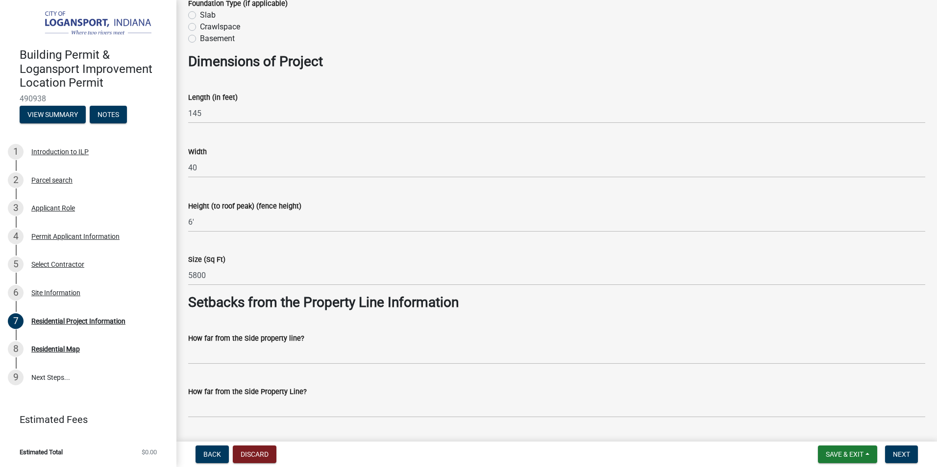
click at [253, 304] on strong "Setbacks from the Property Line Information" at bounding box center [323, 302] width 270 height 16
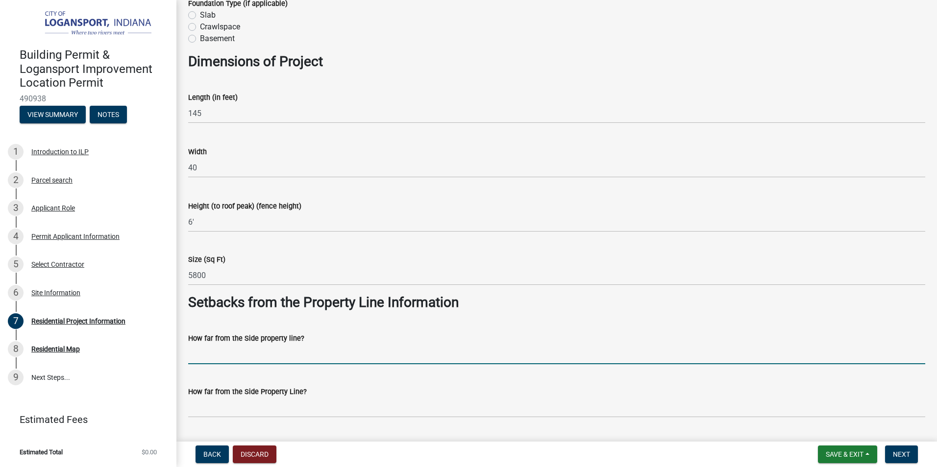
click at [212, 359] on input "How far from the Side property line?" at bounding box center [556, 354] width 737 height 20
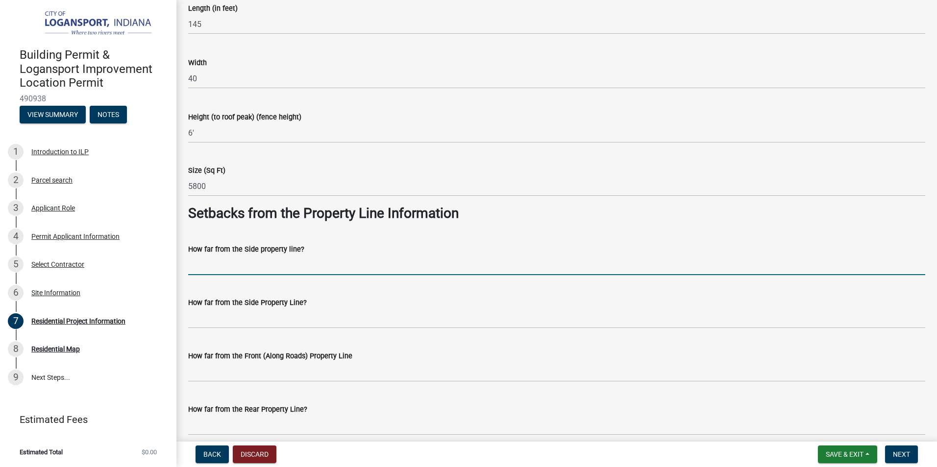
scroll to position [686, 0]
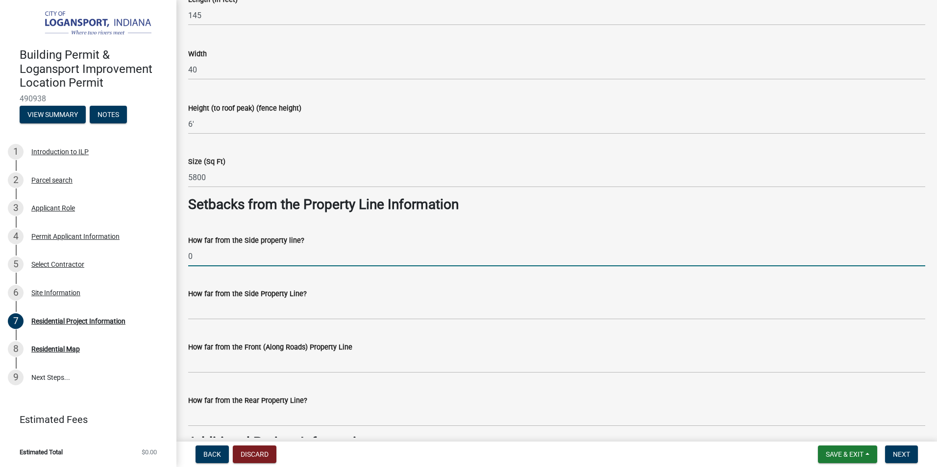
type input "0"
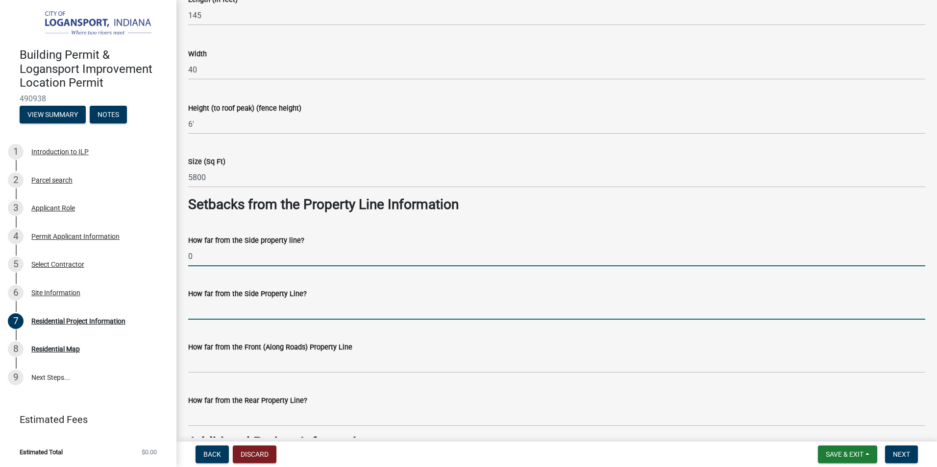
click at [220, 313] on input "How far from the Side Property Line?" at bounding box center [556, 310] width 737 height 20
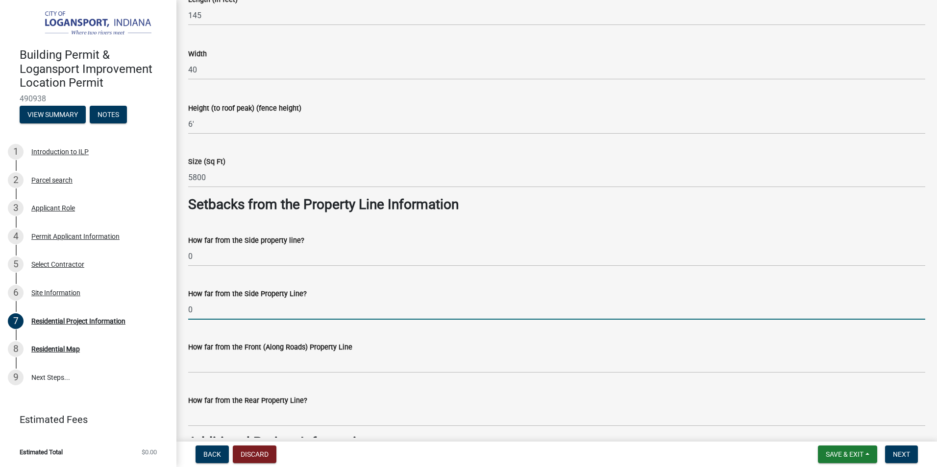
type input "0"
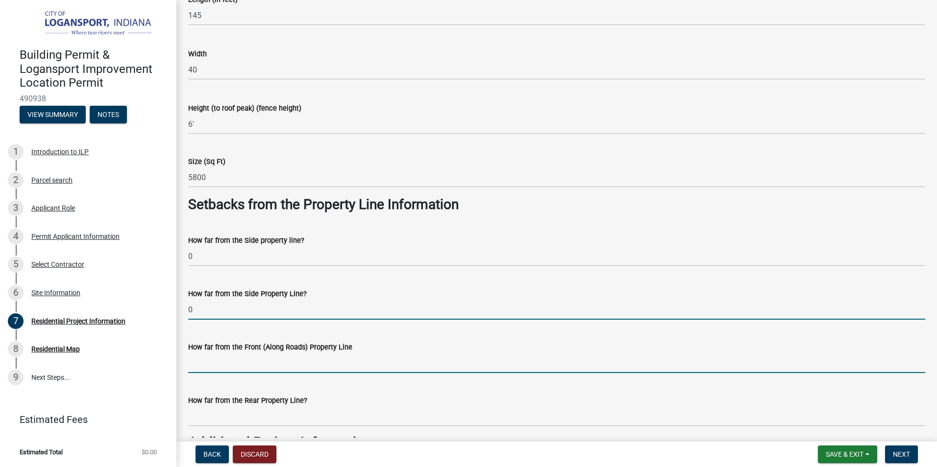
click at [223, 366] on input "How far from the Front (Along Roads) Property Line" at bounding box center [556, 363] width 737 height 20
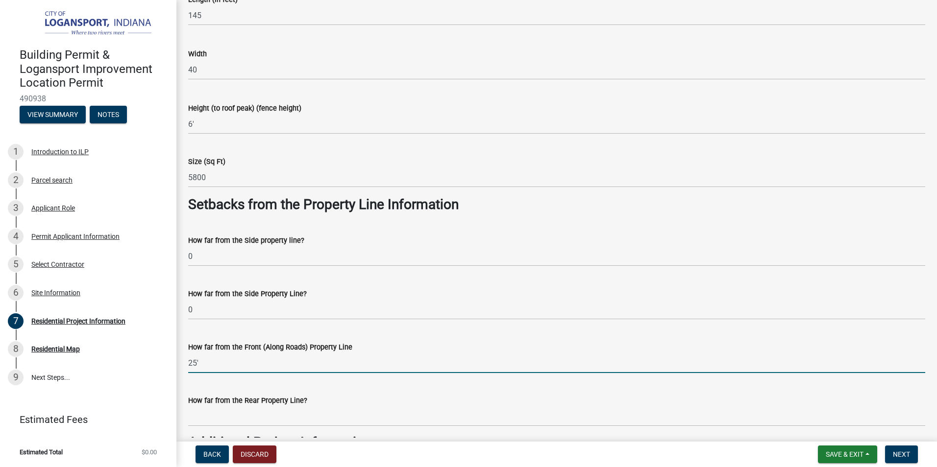
type input "25'"
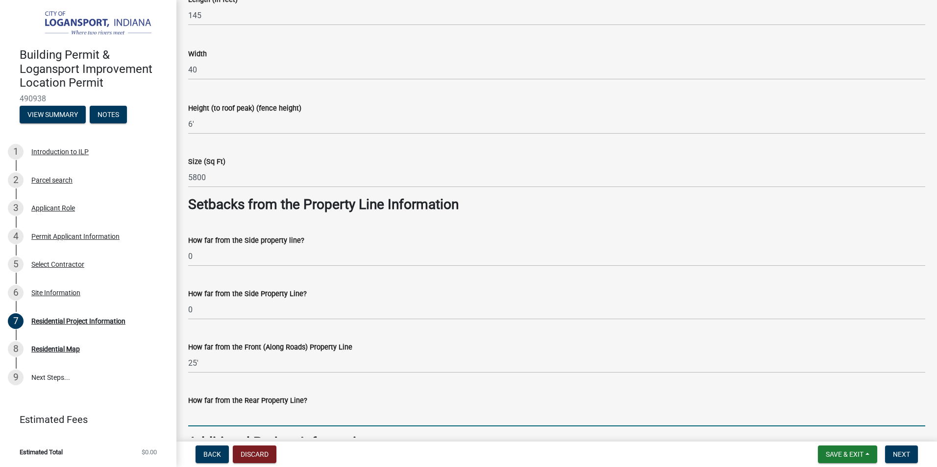
click at [259, 420] on input "How far from the Rear Property Line?" at bounding box center [556, 417] width 737 height 20
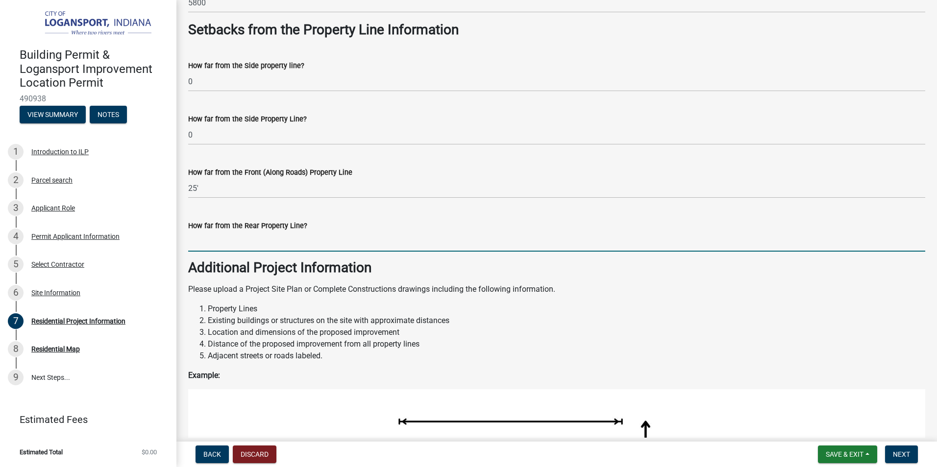
scroll to position [882, 0]
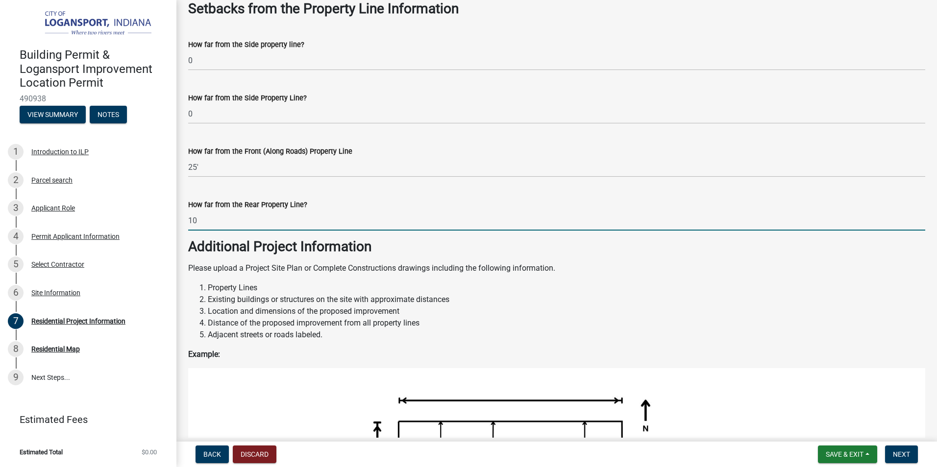
type input "1"
type input "8'"
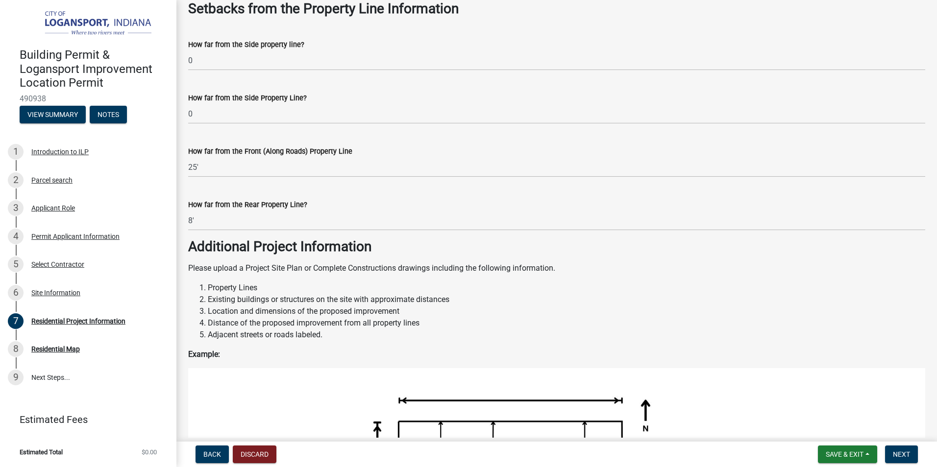
click at [296, 249] on strong "Additional Project Information" at bounding box center [279, 247] width 183 height 16
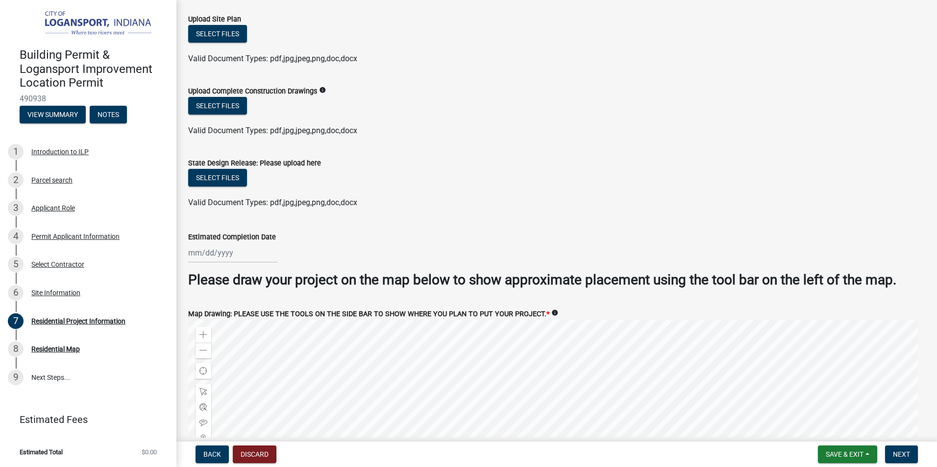
scroll to position [1715, 0]
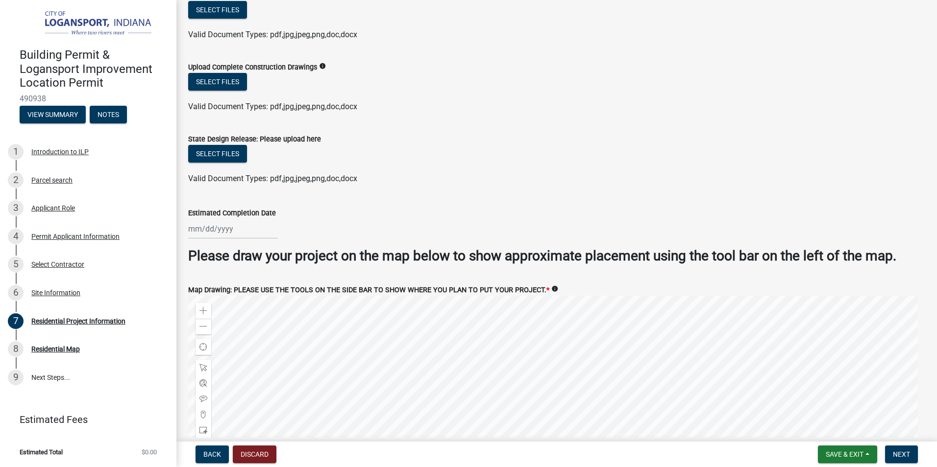
click at [240, 229] on div at bounding box center [233, 229] width 90 height 20
select select "10"
select select "2025"
click at [274, 324] on div "25" at bounding box center [277, 328] width 16 height 16
type input "10/25/2025"
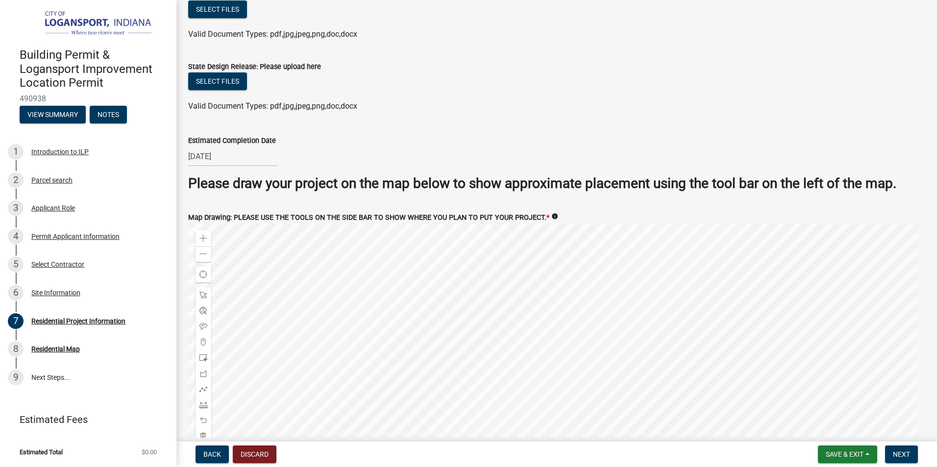
scroll to position [1860, 0]
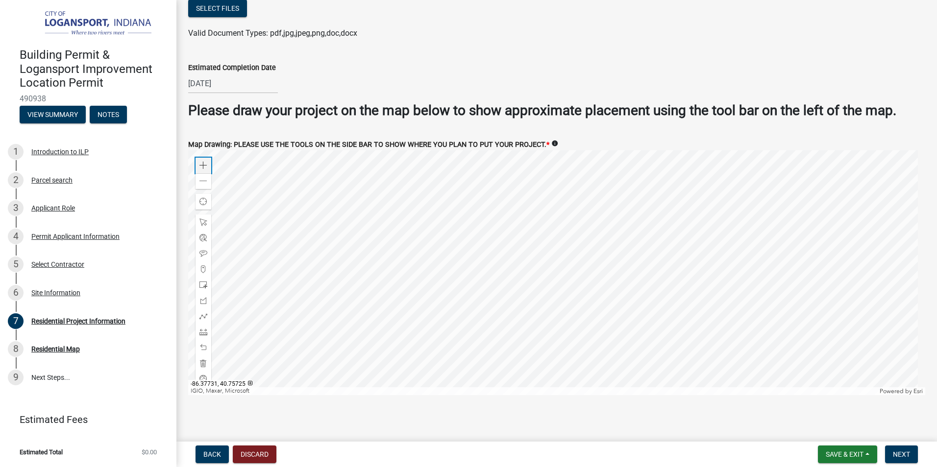
click at [205, 162] on span at bounding box center [203, 166] width 8 height 8
click at [202, 177] on span at bounding box center [203, 181] width 8 height 8
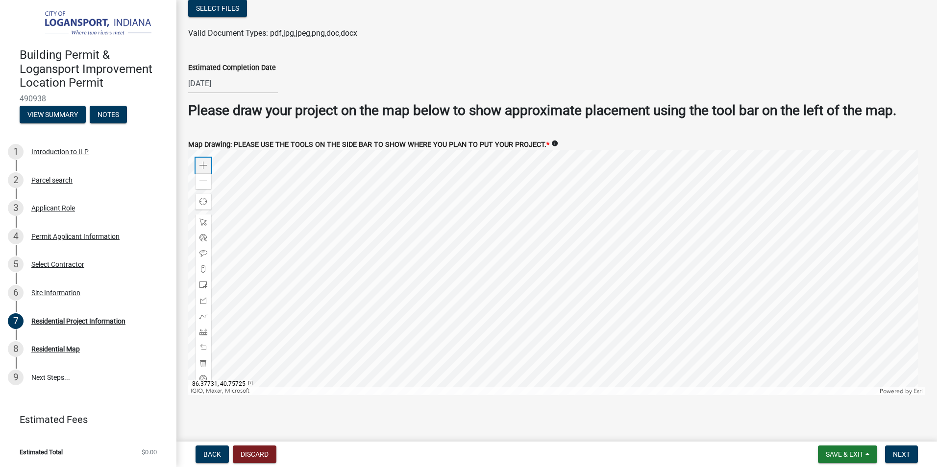
click at [201, 162] on span at bounding box center [203, 166] width 8 height 8
click at [206, 177] on span at bounding box center [203, 181] width 8 height 8
click at [201, 162] on span at bounding box center [203, 166] width 8 height 8
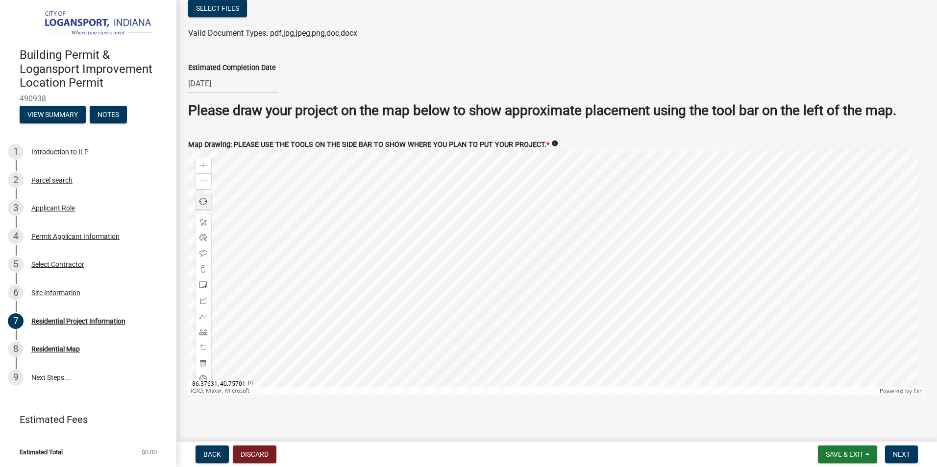
click at [205, 198] on span "Find my location" at bounding box center [203, 202] width 8 height 8
click at [203, 177] on span at bounding box center [203, 181] width 8 height 8
click at [905, 459] on button "Next" at bounding box center [901, 455] width 33 height 18
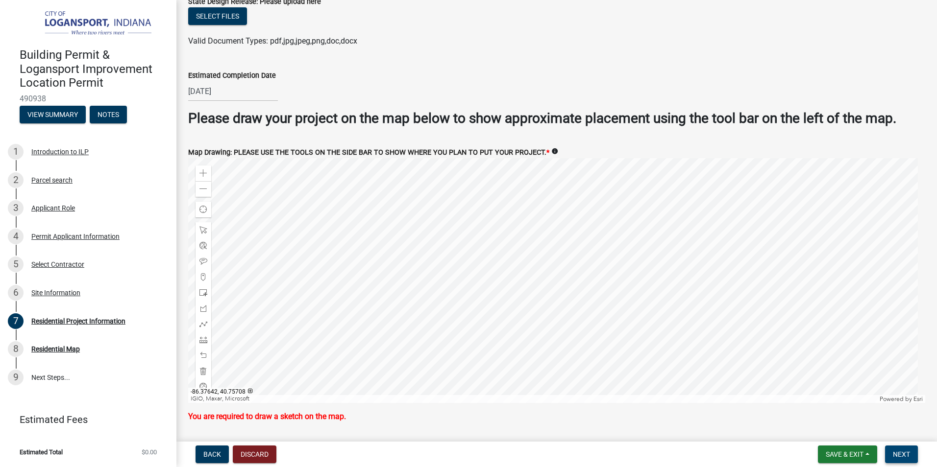
scroll to position [1880, 0]
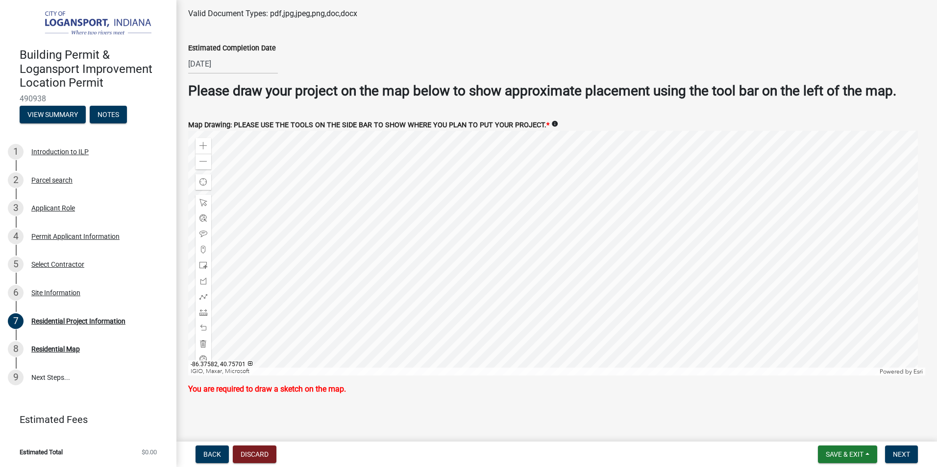
click at [558, 219] on div at bounding box center [556, 253] width 737 height 245
click at [530, 172] on div at bounding box center [556, 253] width 737 height 245
click at [201, 142] on span at bounding box center [203, 146] width 8 height 8
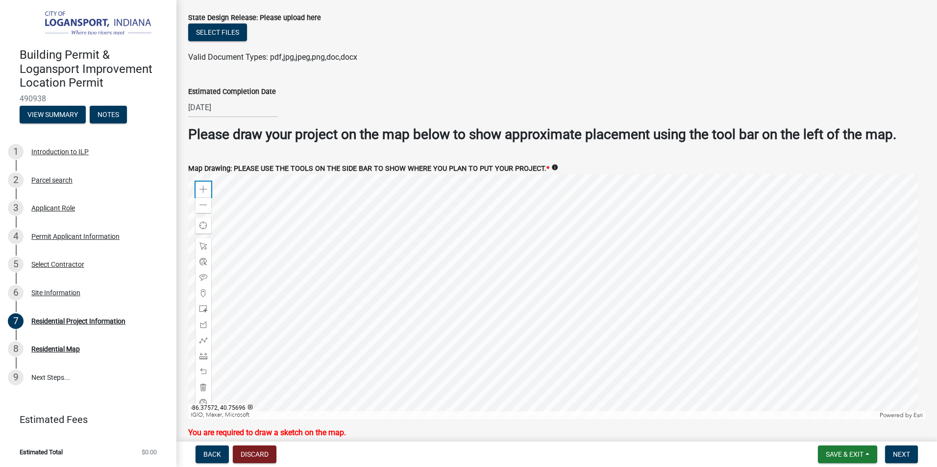
scroll to position [1817, 0]
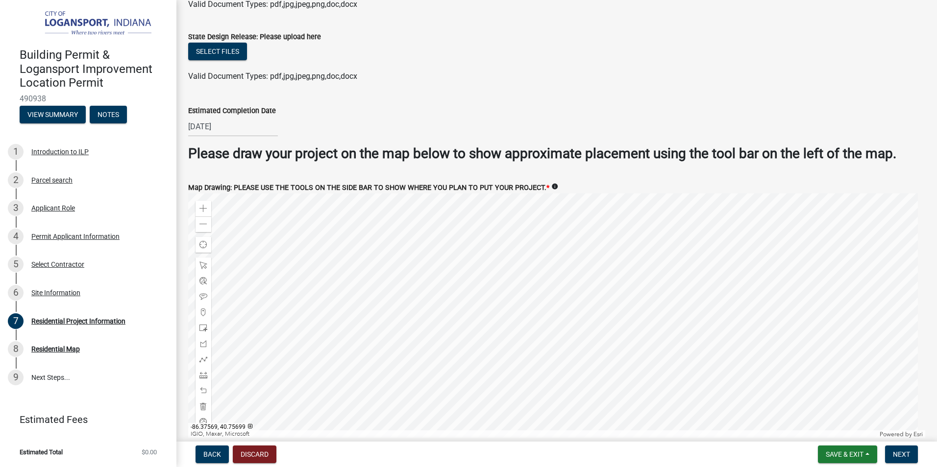
click at [653, 320] on div at bounding box center [556, 316] width 737 height 245
click at [678, 246] on div at bounding box center [556, 316] width 737 height 245
click at [672, 275] on div at bounding box center [556, 316] width 737 height 245
click at [206, 222] on span at bounding box center [203, 224] width 8 height 8
click at [203, 324] on span at bounding box center [203, 328] width 8 height 8
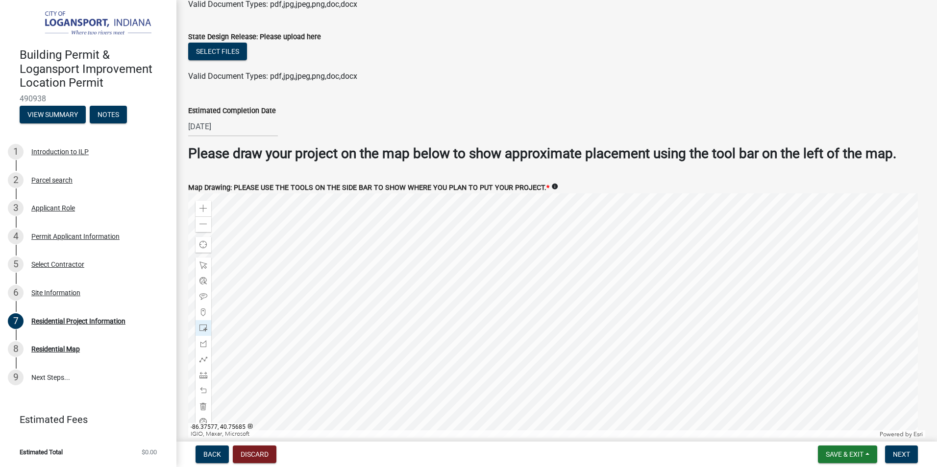
click at [580, 360] on div at bounding box center [556, 316] width 737 height 245
click at [896, 454] on span "Next" at bounding box center [901, 455] width 17 height 8
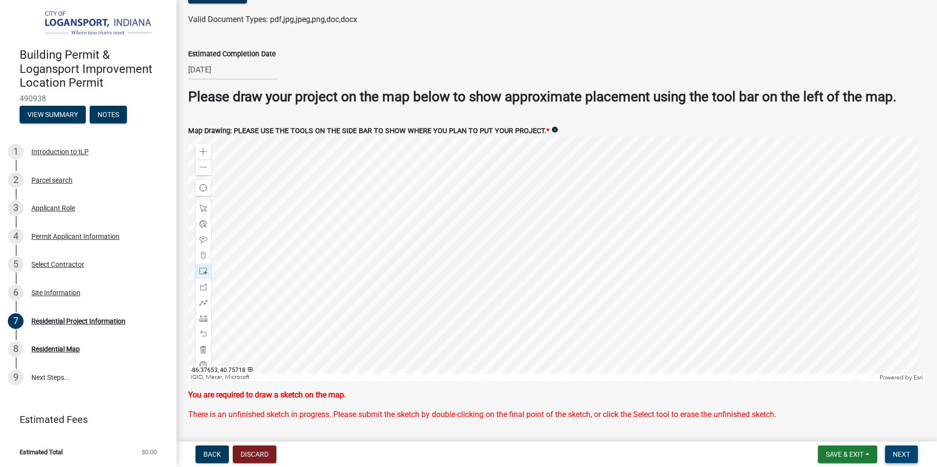
scroll to position [1900, 0]
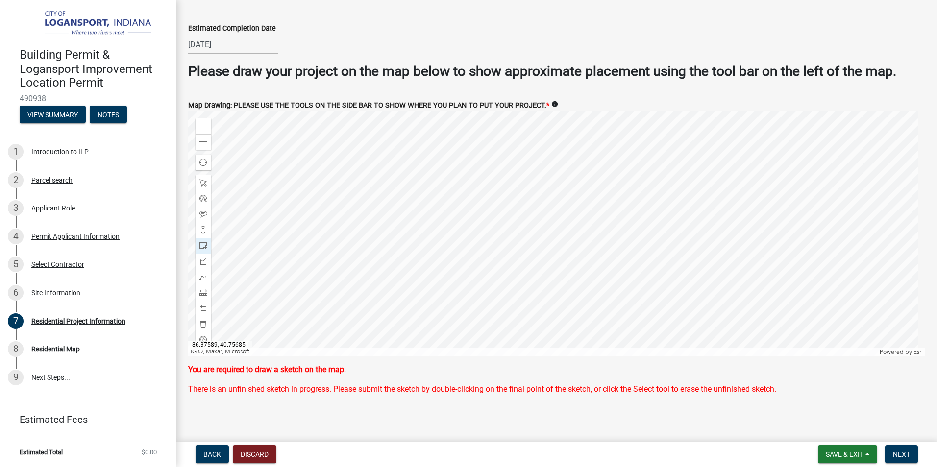
click at [534, 277] on div at bounding box center [556, 233] width 737 height 245
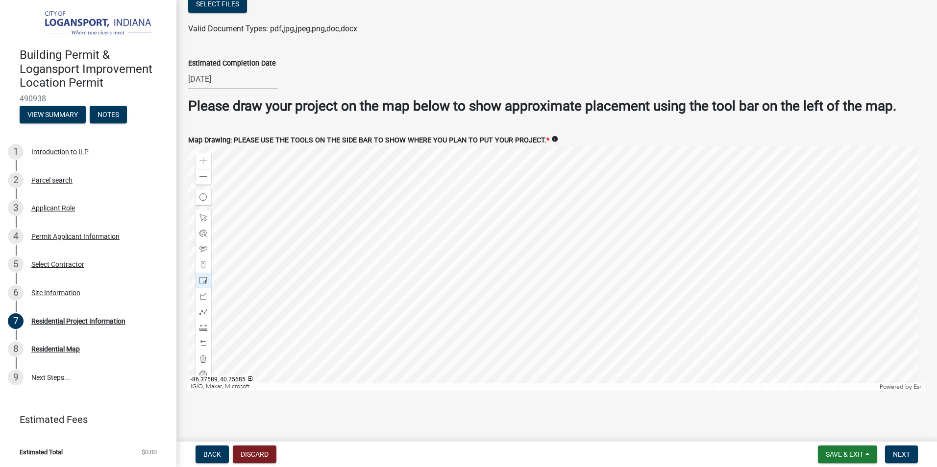
scroll to position [1860, 0]
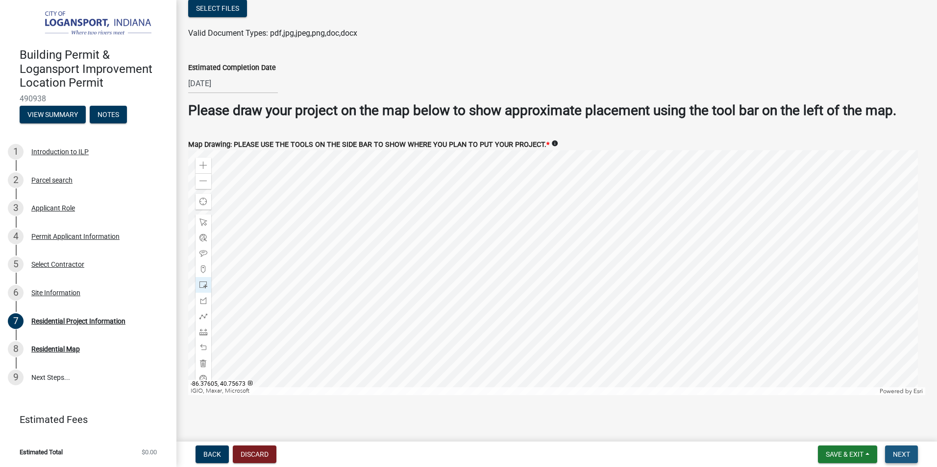
click at [905, 451] on span "Next" at bounding box center [901, 455] width 17 height 8
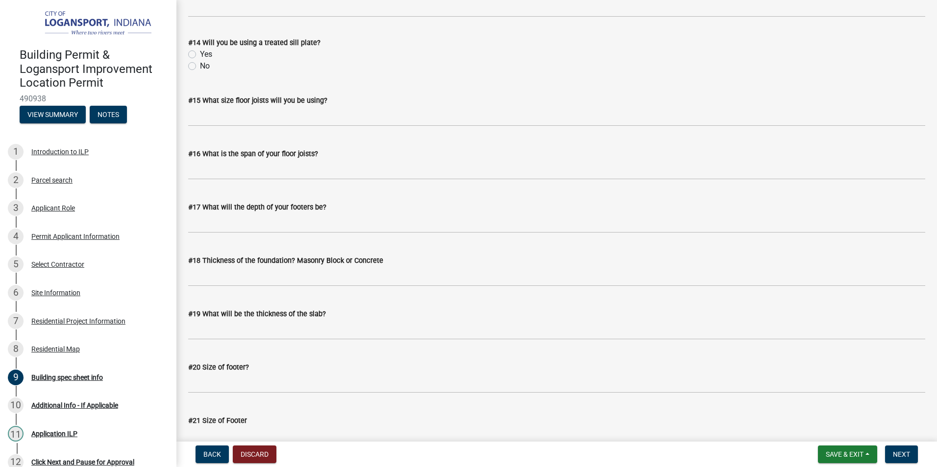
scroll to position [1239, 0]
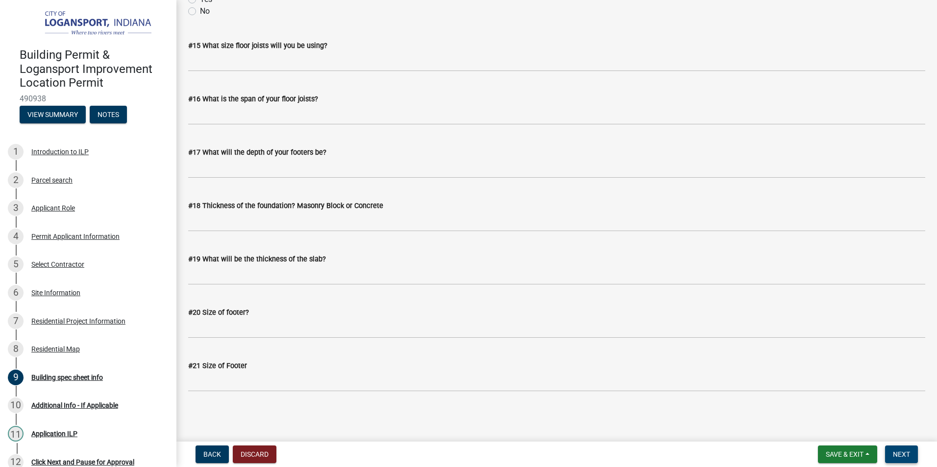
click at [900, 452] on span "Next" at bounding box center [901, 455] width 17 height 8
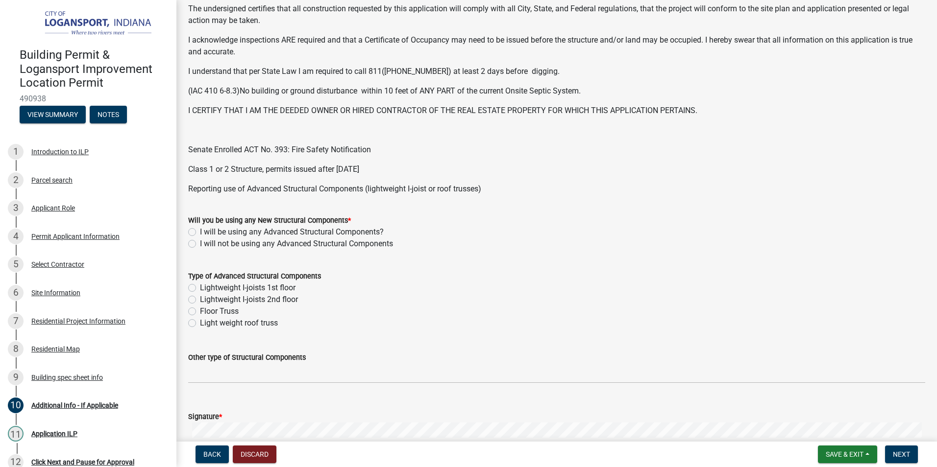
scroll to position [245, 0]
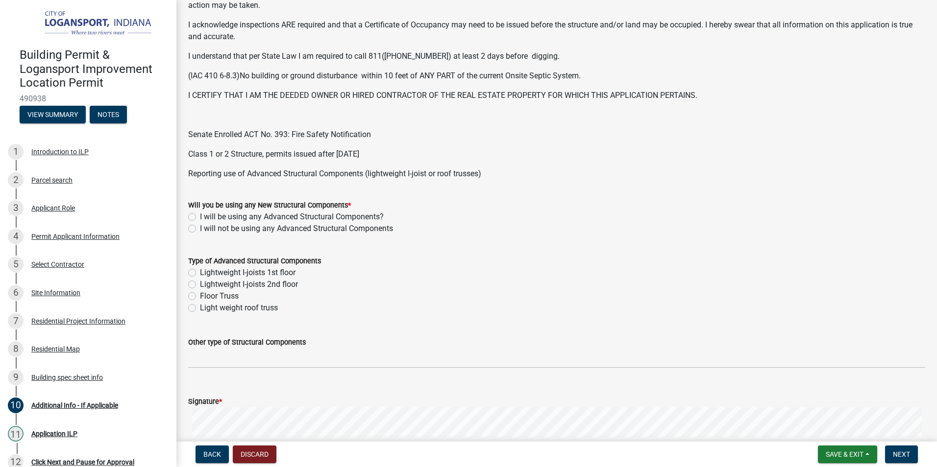
click at [200, 217] on label "I will be using any Advanced Structural Components?" at bounding box center [292, 217] width 184 height 12
click at [200, 217] on input "I will be using any Advanced Structural Components?" at bounding box center [203, 214] width 6 height 6
radio input "true"
click at [200, 228] on label "I will not be using any Advanced Structural Components" at bounding box center [296, 229] width 193 height 12
click at [200, 228] on input "I will not be using any Advanced Structural Components" at bounding box center [203, 226] width 6 height 6
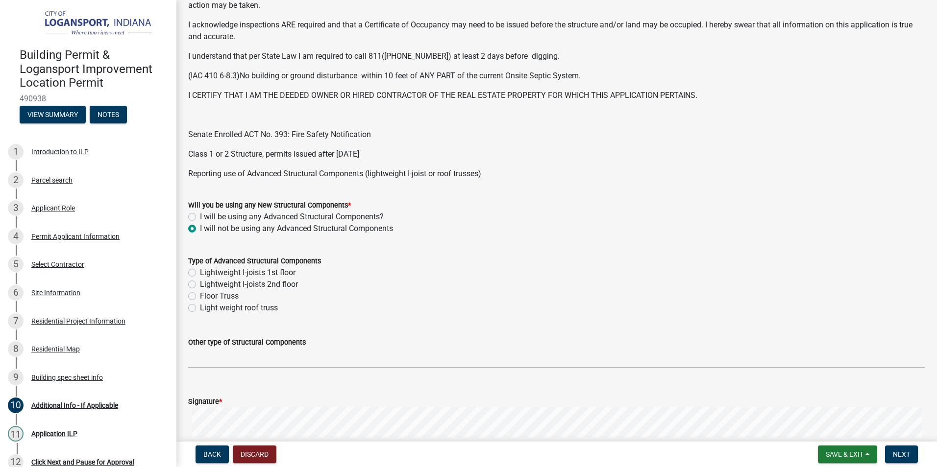
radio input "true"
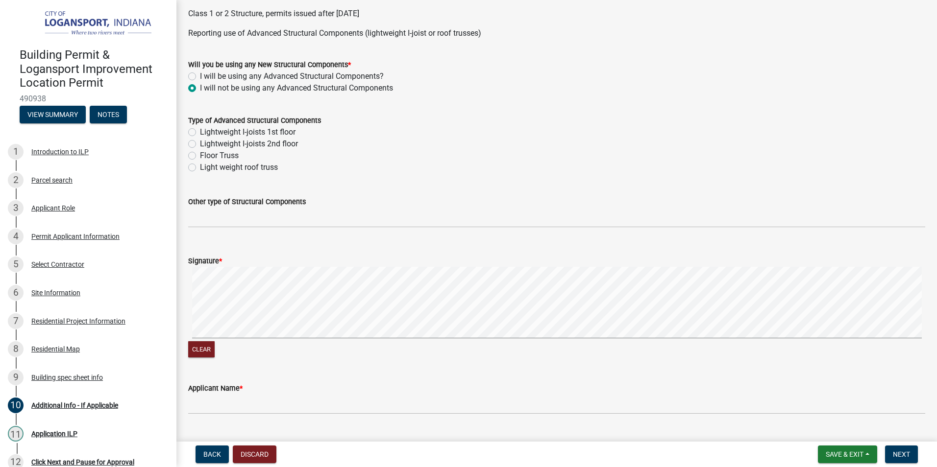
scroll to position [441, 0]
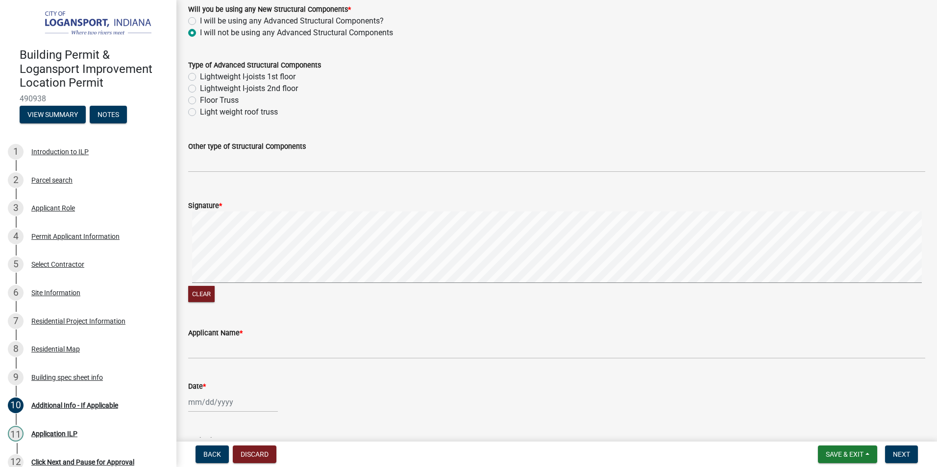
click at [201, 266] on div "Signature * Clear" at bounding box center [557, 246] width 752 height 117
click at [242, 284] on signature-pad at bounding box center [556, 249] width 737 height 74
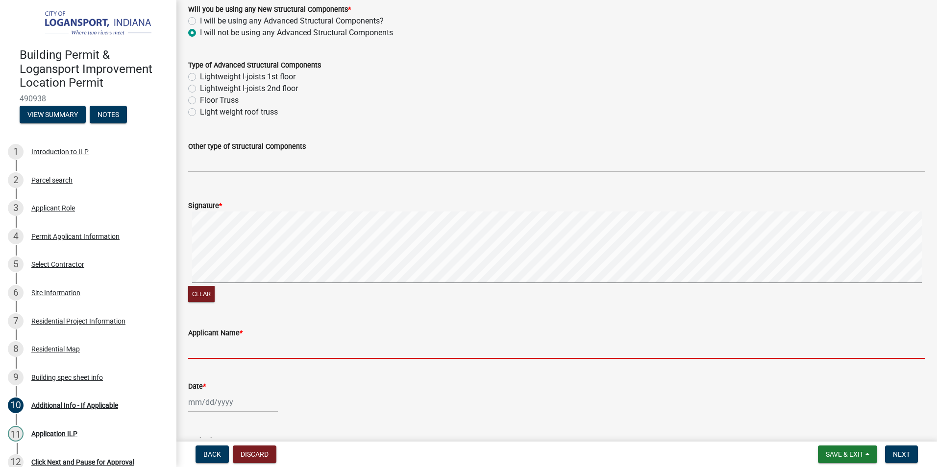
click at [196, 351] on input "Applicant Name *" at bounding box center [556, 349] width 737 height 20
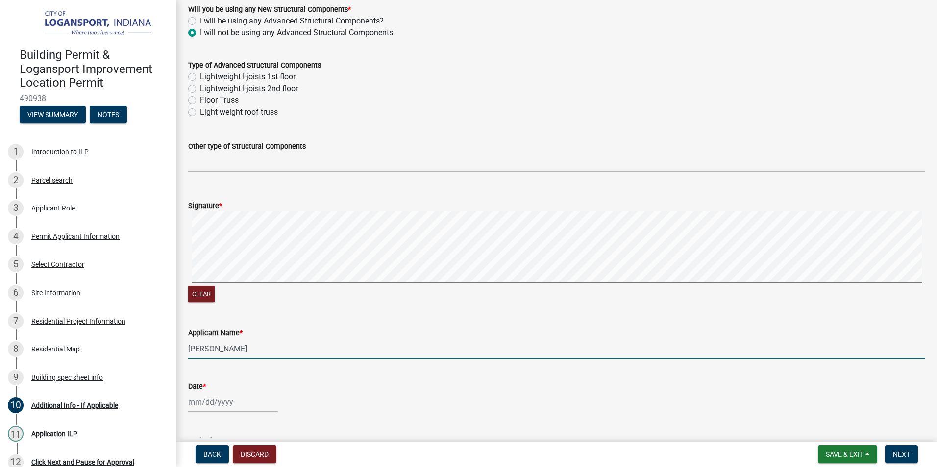
type input "Natalie R. Filbey"
select select "10"
select select "2025"
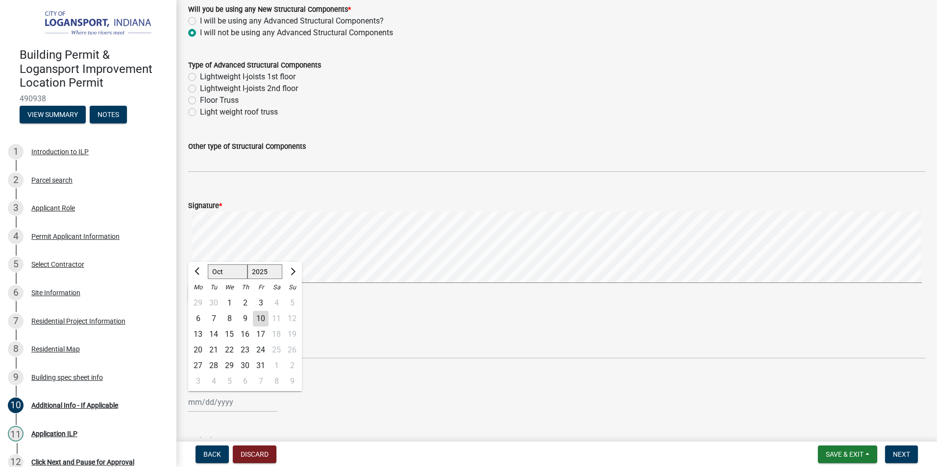
click at [255, 318] on div "10" at bounding box center [261, 319] width 16 height 16
type input "10/10/2025"
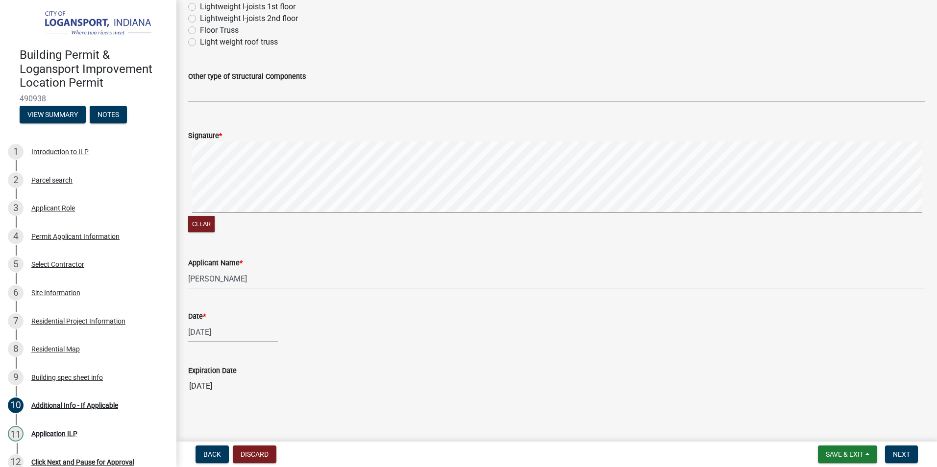
scroll to position [516, 0]
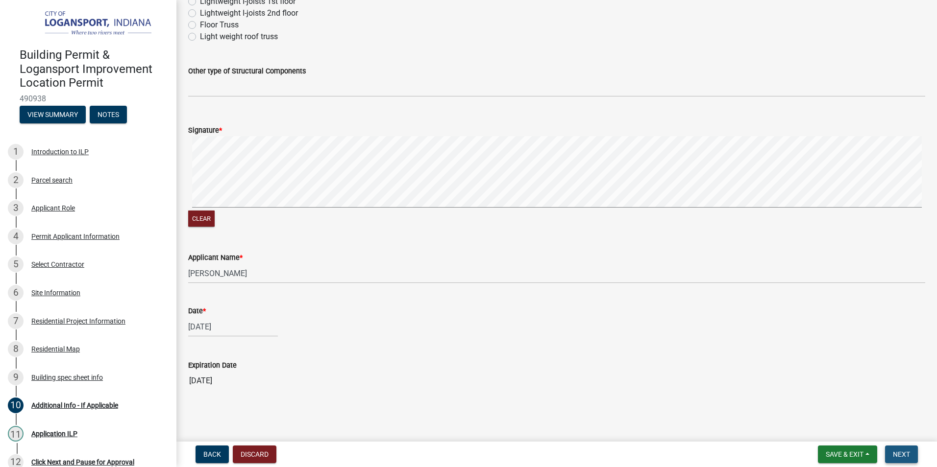
click at [907, 450] on button "Next" at bounding box center [901, 455] width 33 height 18
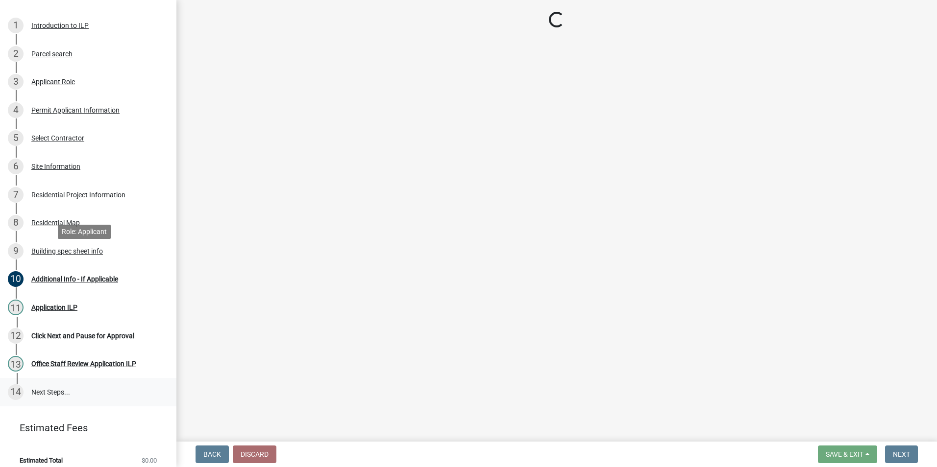
scroll to position [133, 0]
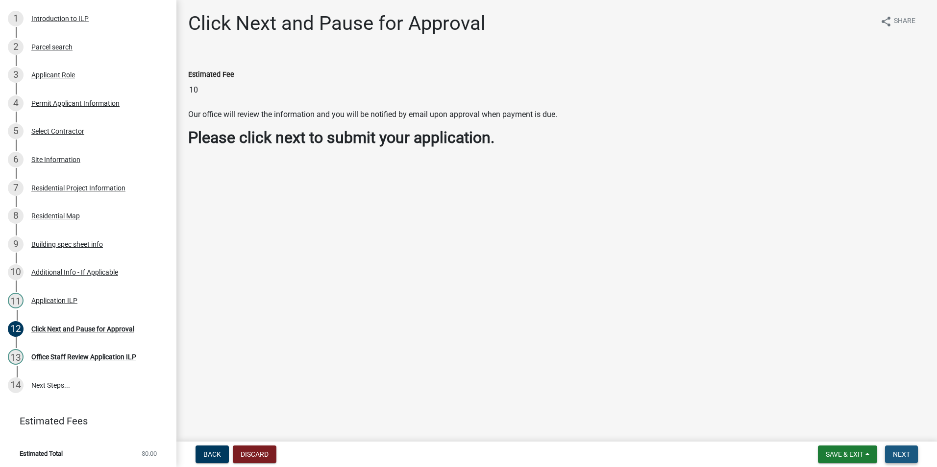
click at [894, 451] on span "Next" at bounding box center [901, 455] width 17 height 8
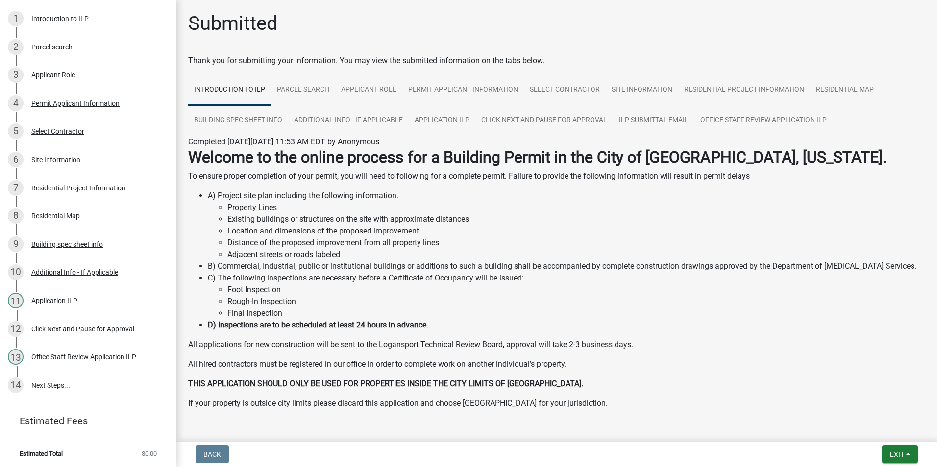
scroll to position [41, 0]
